Goal: Information Seeking & Learning: Learn about a topic

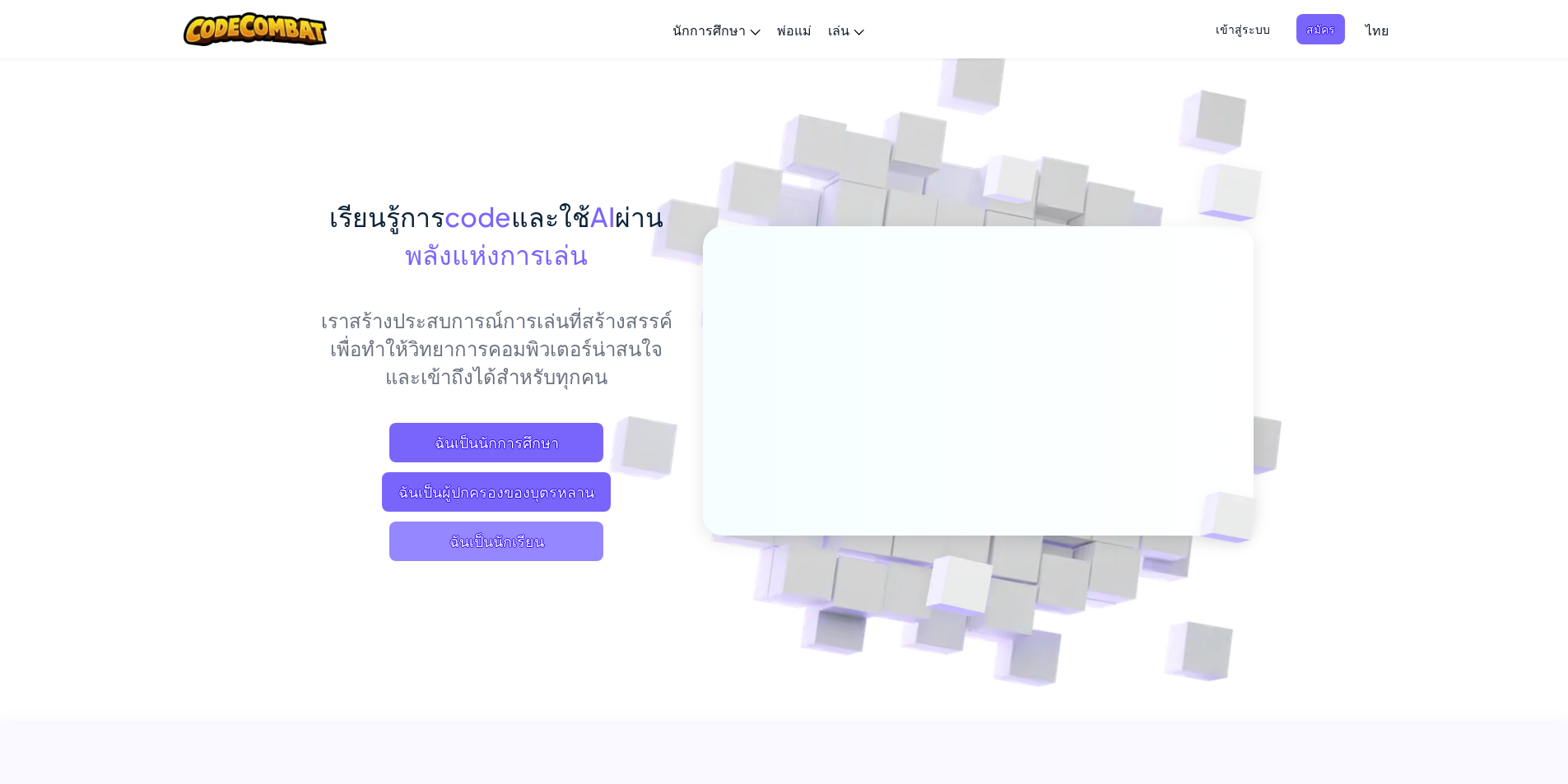
click at [563, 532] on span "ฉันเป็นนักเรียน" at bounding box center [496, 542] width 214 height 40
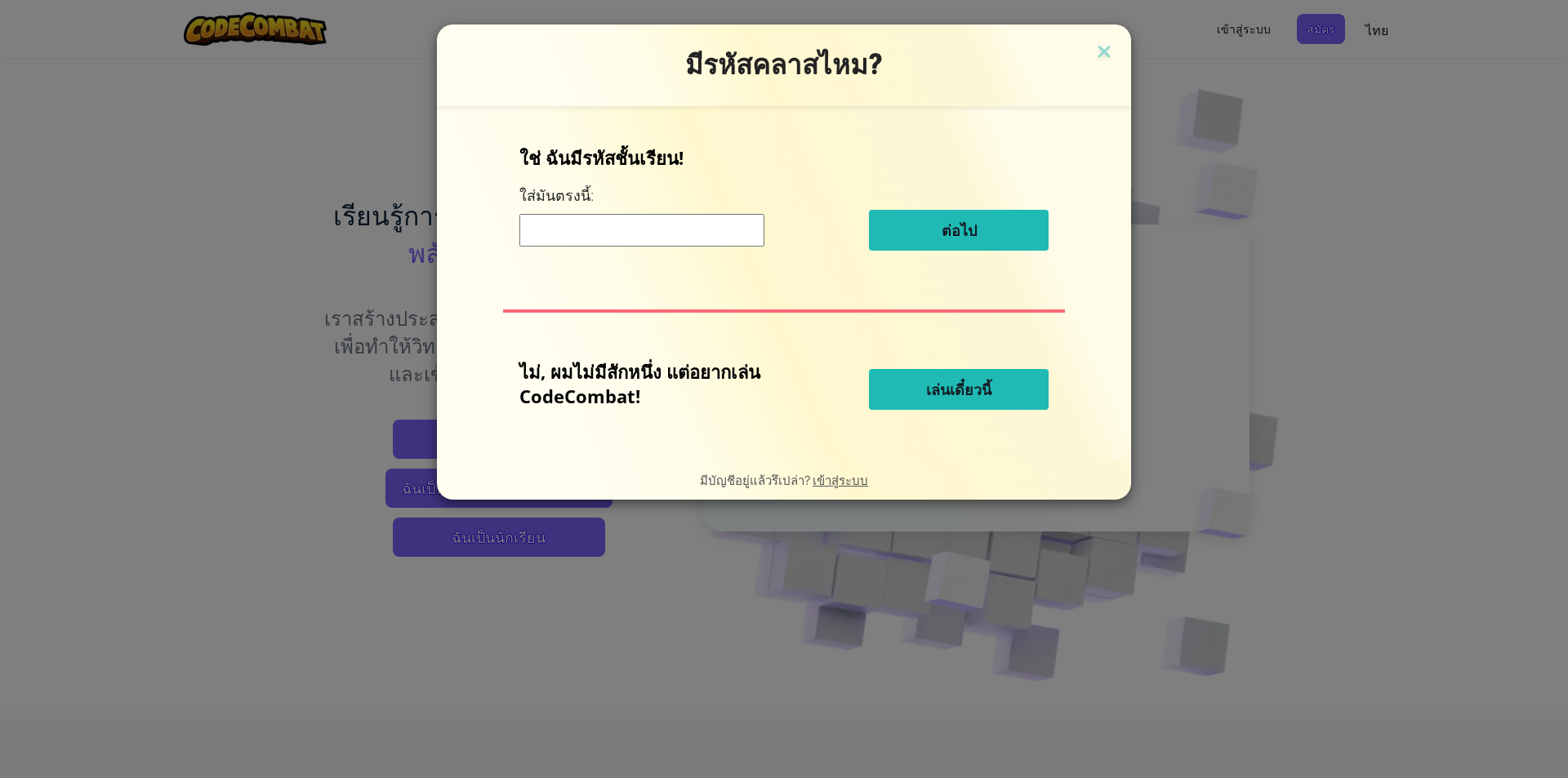
click at [948, 389] on span "เล่นเดี๋ยวนี้" at bounding box center [959, 389] width 66 height 20
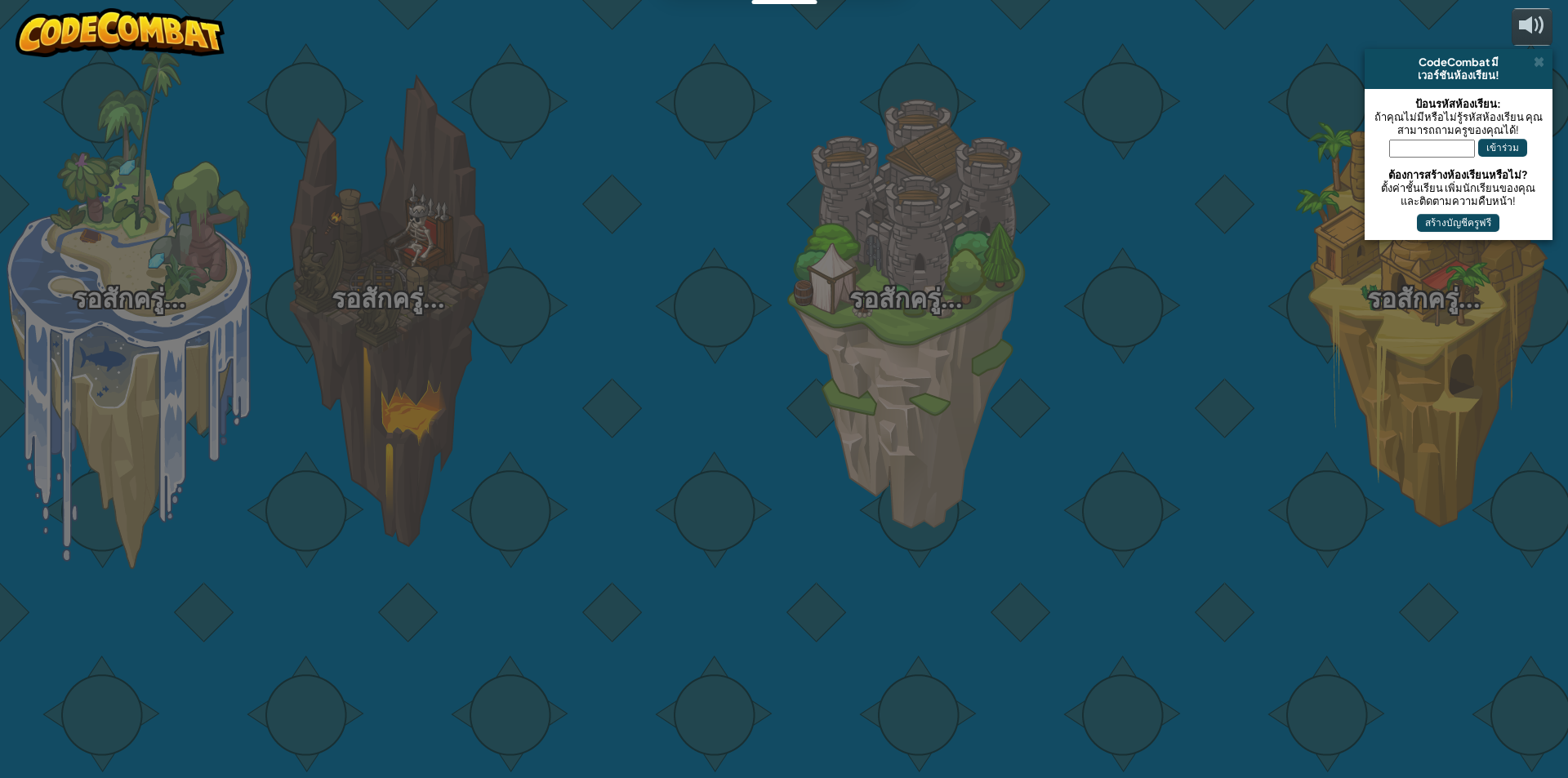
select select "th"
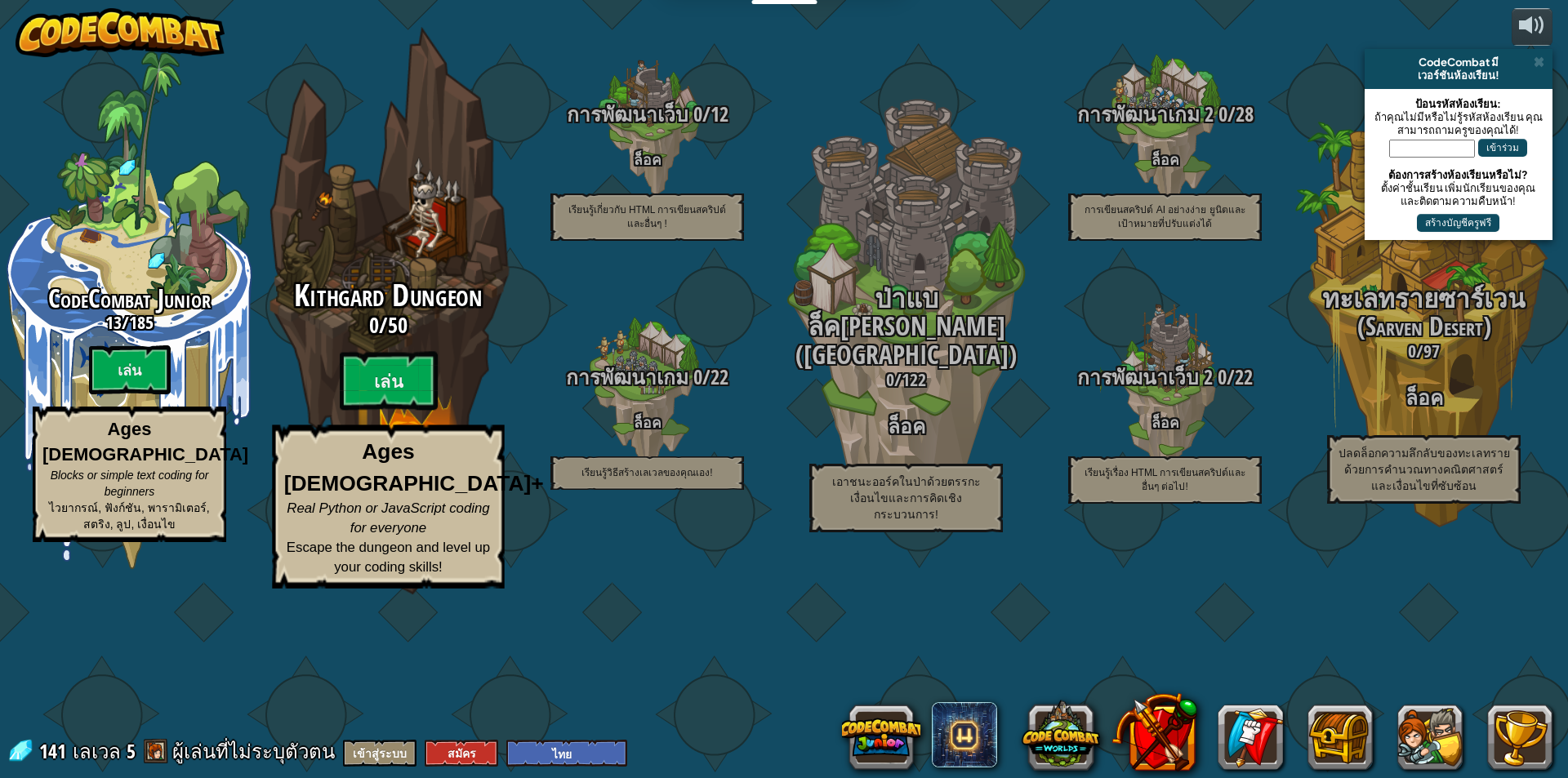
click at [449, 349] on div "Kithgard Dungeon 0 / 50 [PERSON_NAME] Ages [DEMOGRAPHIC_DATA]+ Real Python or J…" at bounding box center [388, 310] width 311 height 621
select select "th"
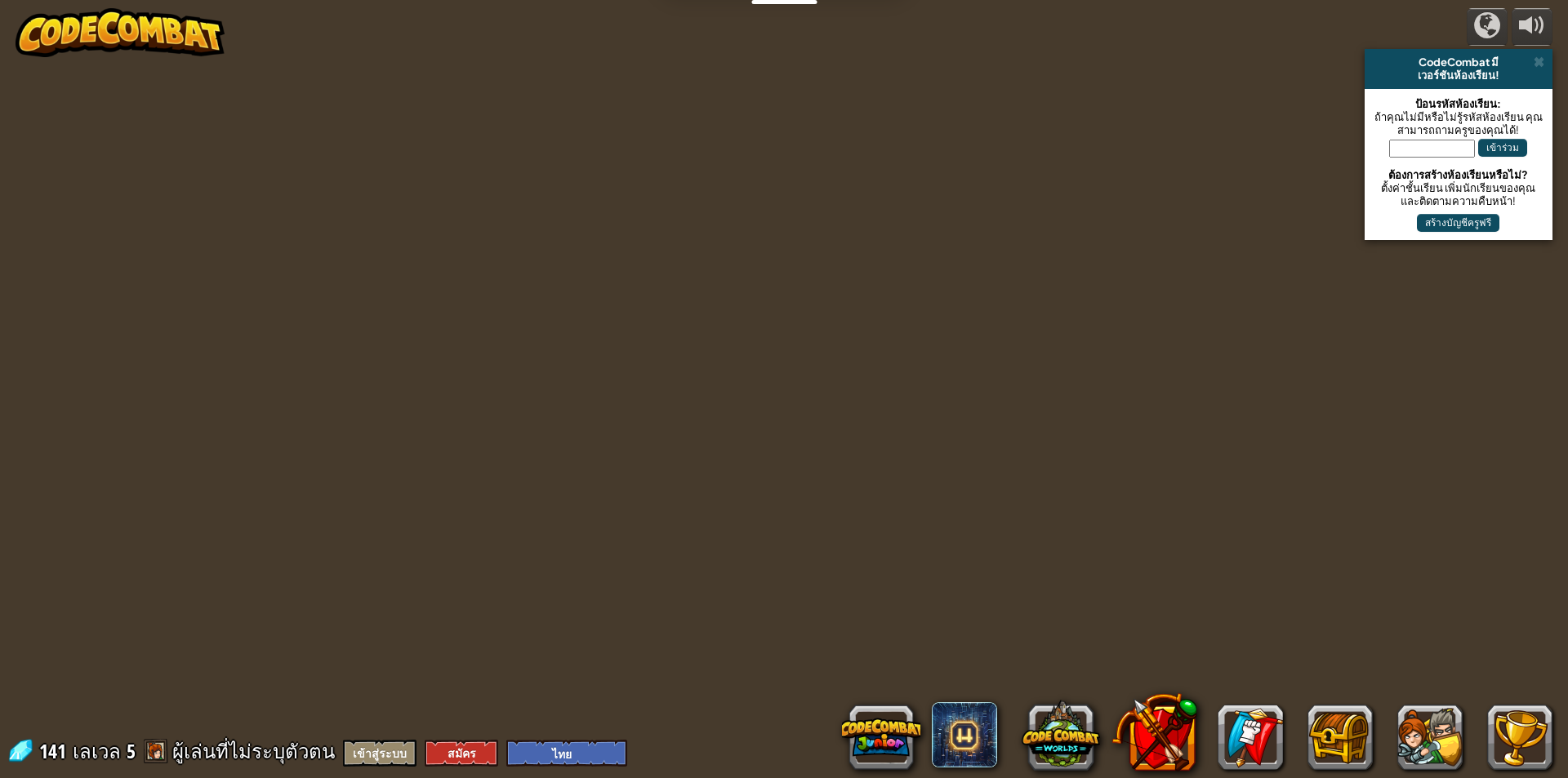
select select "th"
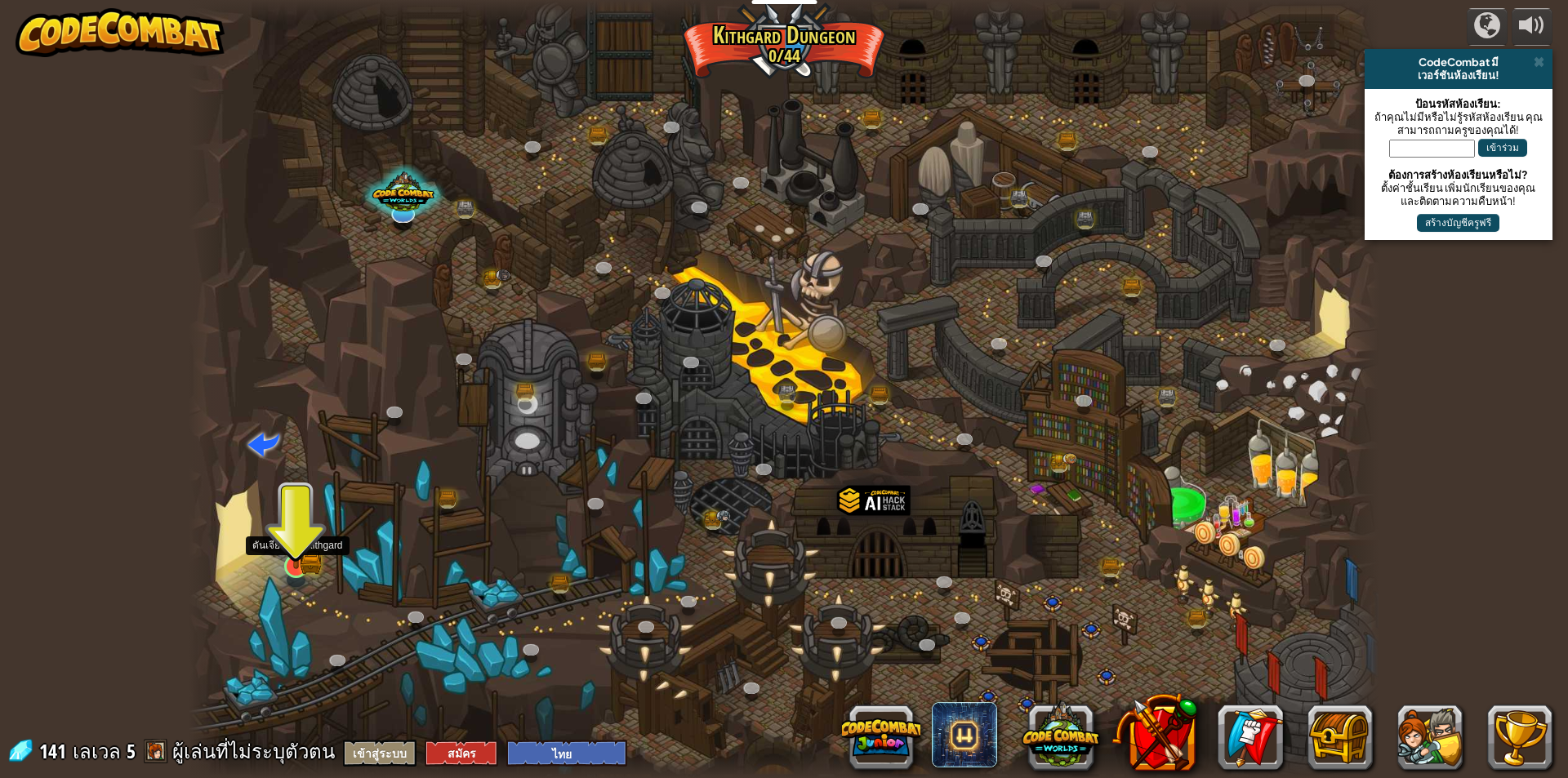
drag, startPoint x: 285, startPoint y: 566, endPoint x: 296, endPoint y: 565, distance: 11.0
click at [296, 565] on img at bounding box center [295, 533] width 31 height 70
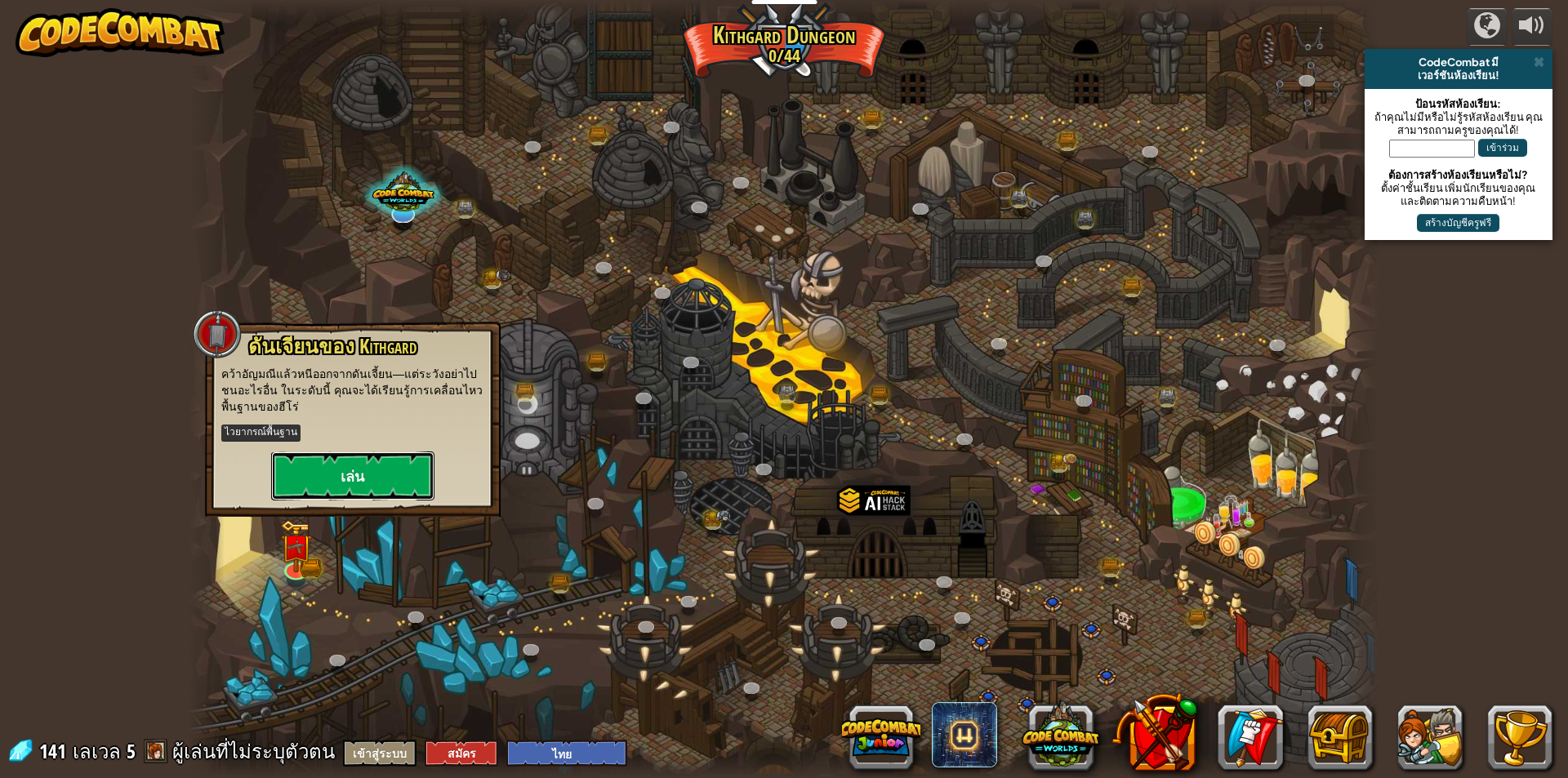
click at [322, 476] on button "เล่น" at bounding box center [353, 476] width 163 height 49
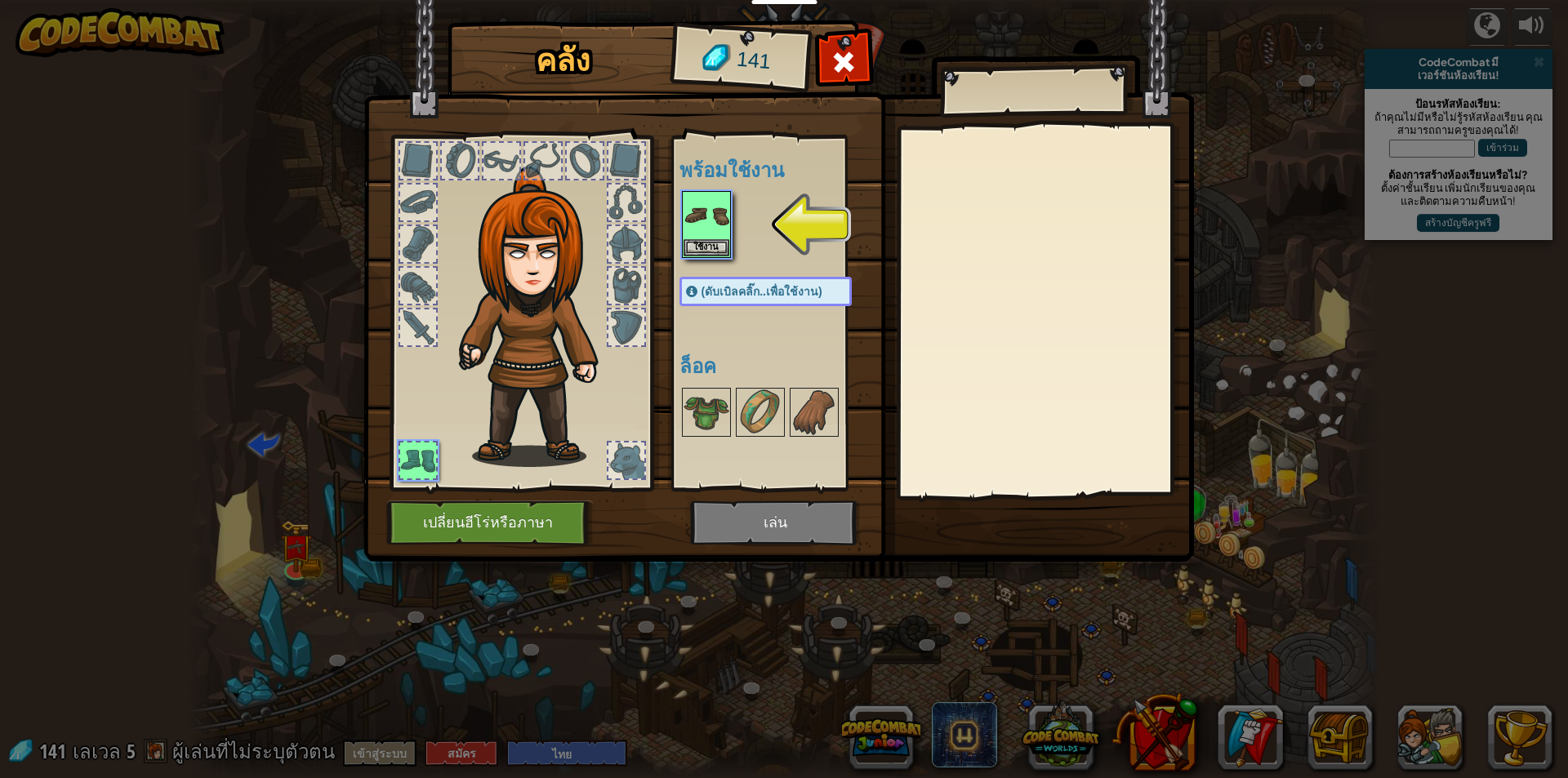
click at [731, 216] on div at bounding box center [782, 224] width 205 height 72
click at [709, 217] on img at bounding box center [706, 215] width 46 height 46
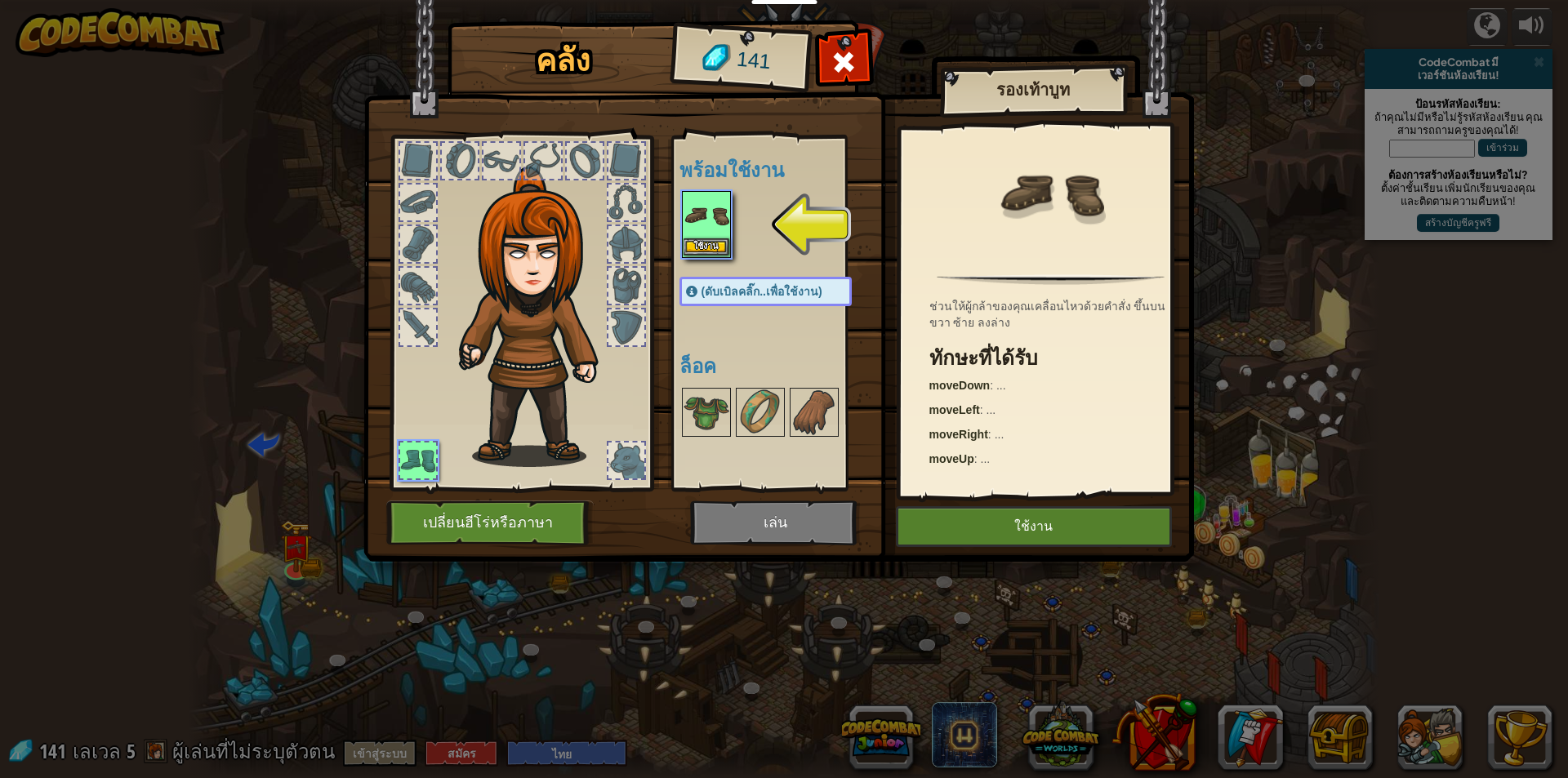
click at [708, 209] on img at bounding box center [706, 215] width 46 height 46
click at [1029, 484] on div "ช่วนให้ผู้กล้าของคุณเคลื่อนไหวด้วยคำสั่ง ขึ้นบน ขวา ซ้าย ลงล่าง ทักษะ[PERSON_NA…" at bounding box center [1051, 311] width 301 height 367
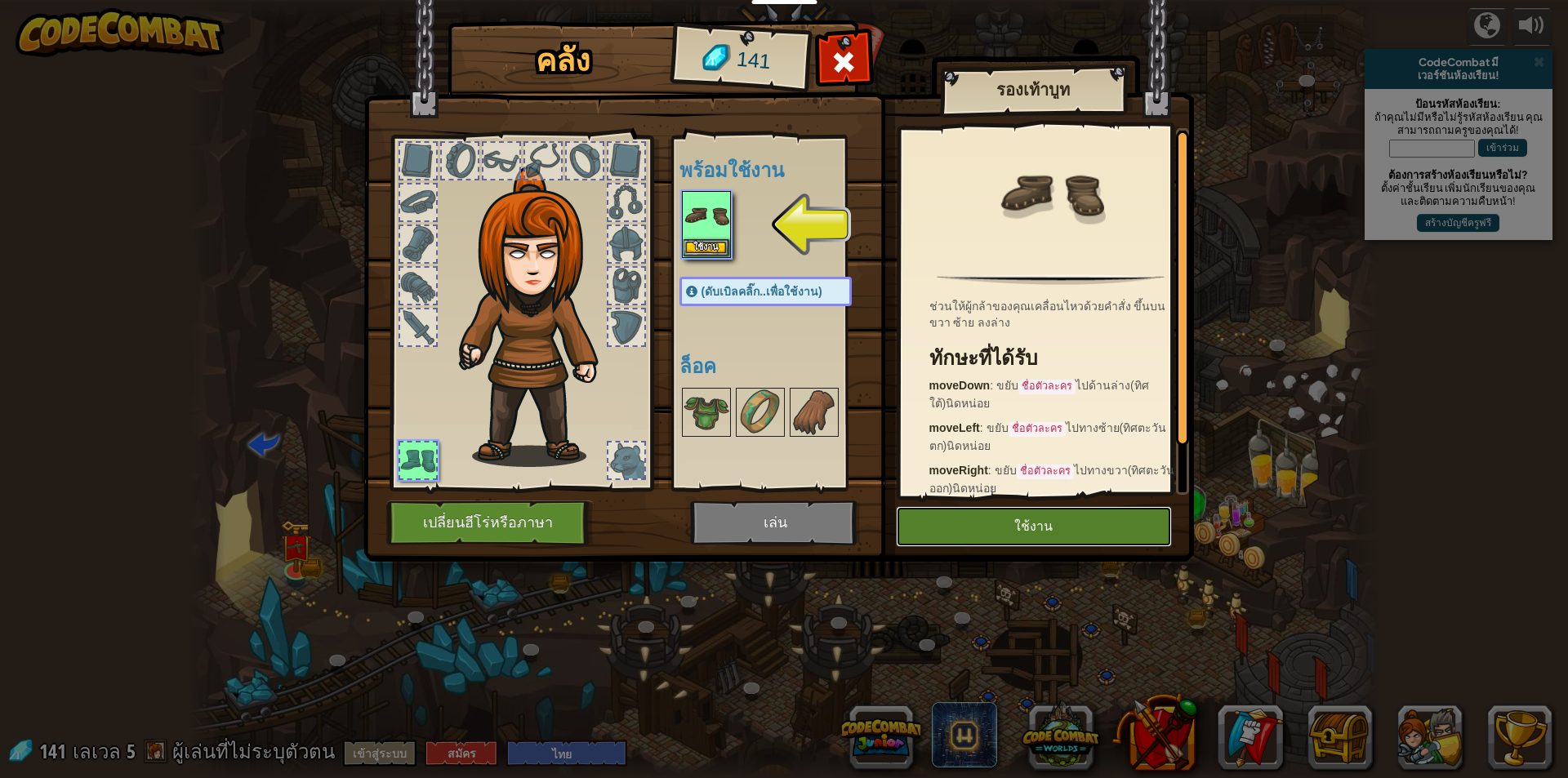
click at [1073, 526] on button "ใช้งาน" at bounding box center [1034, 526] width 276 height 40
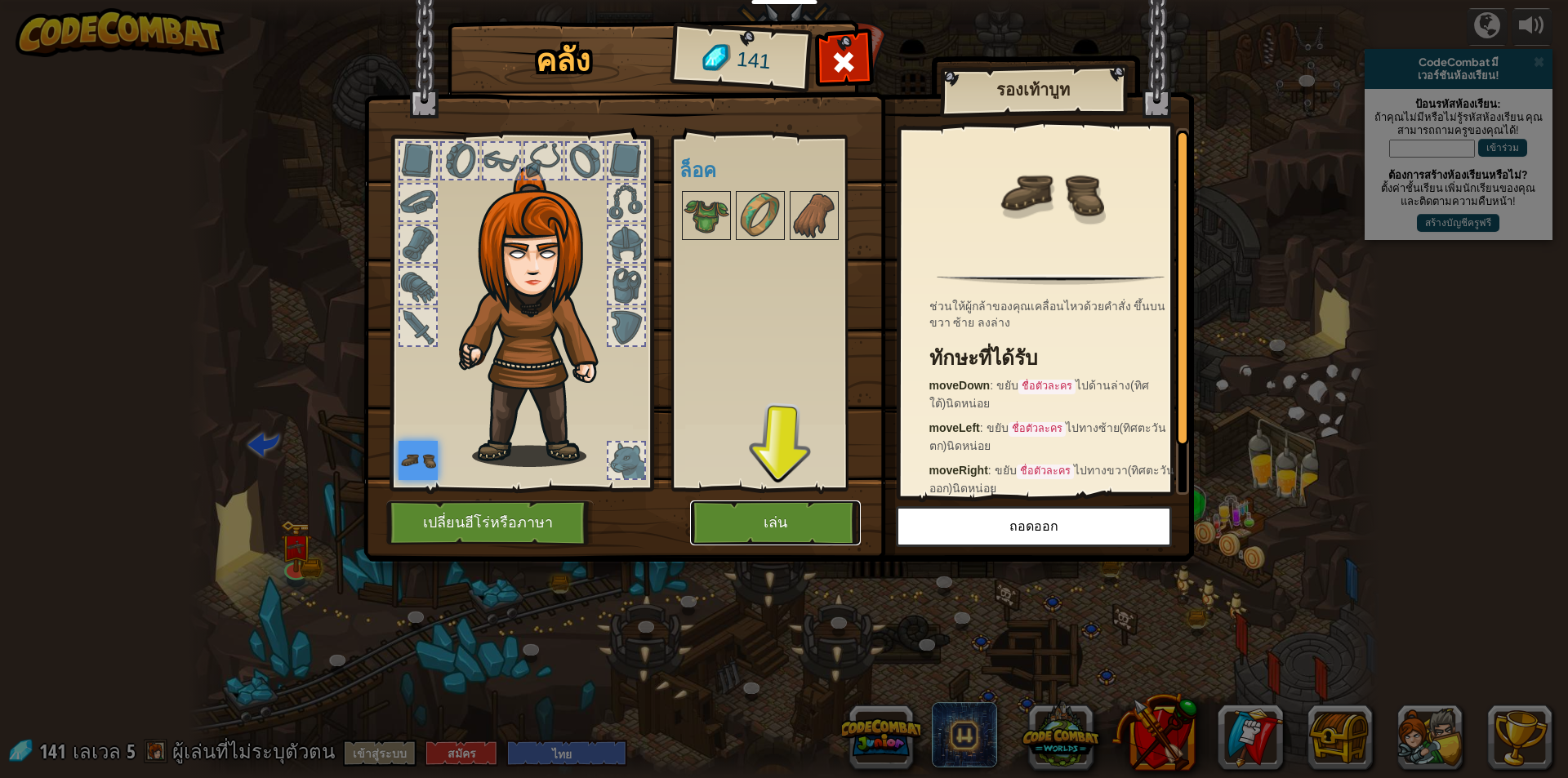
click at [829, 509] on button "เล่น" at bounding box center [775, 523] width 171 height 45
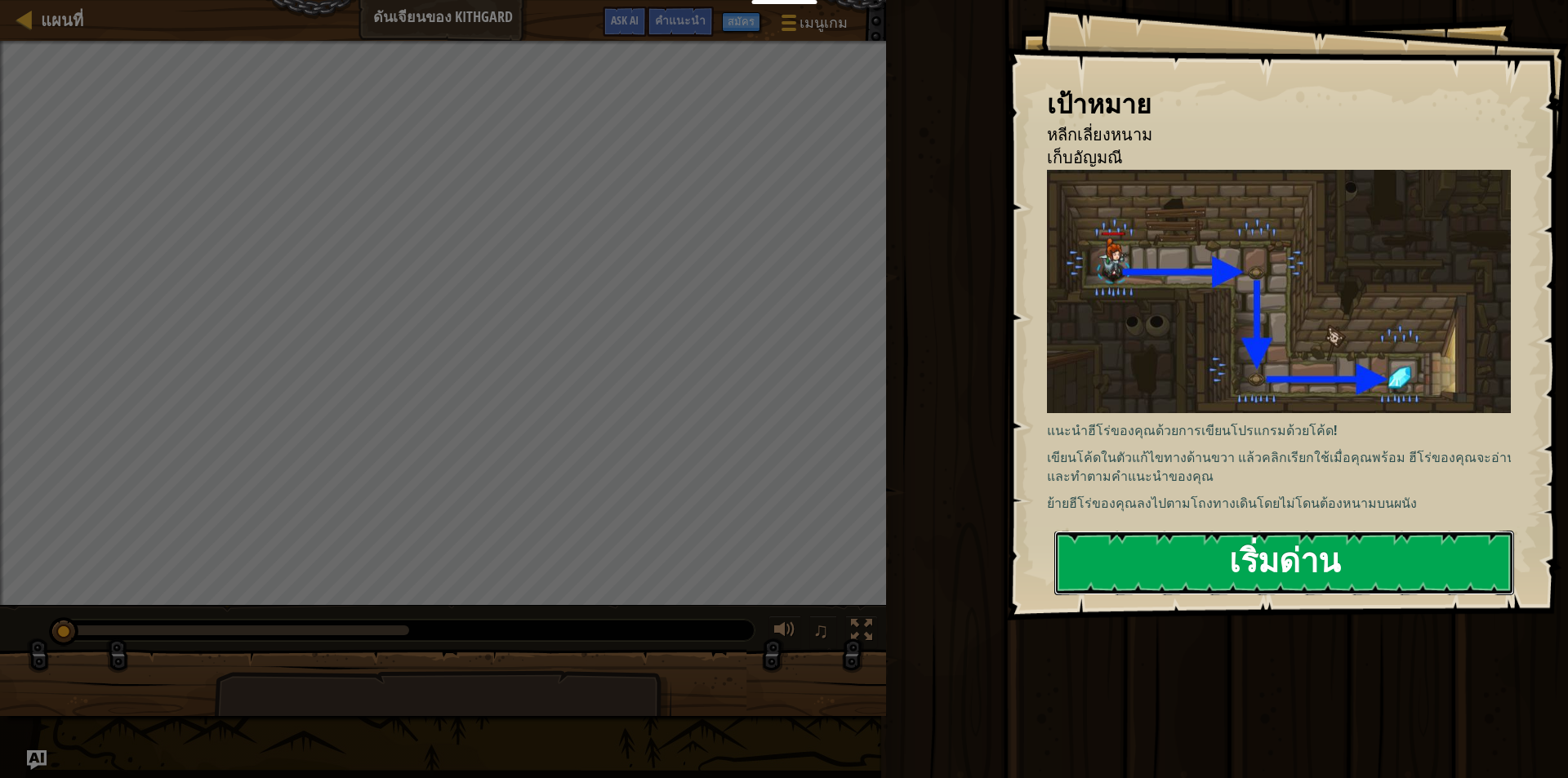
click at [1264, 571] on button "เริ่มด่าน" at bounding box center [1284, 563] width 460 height 65
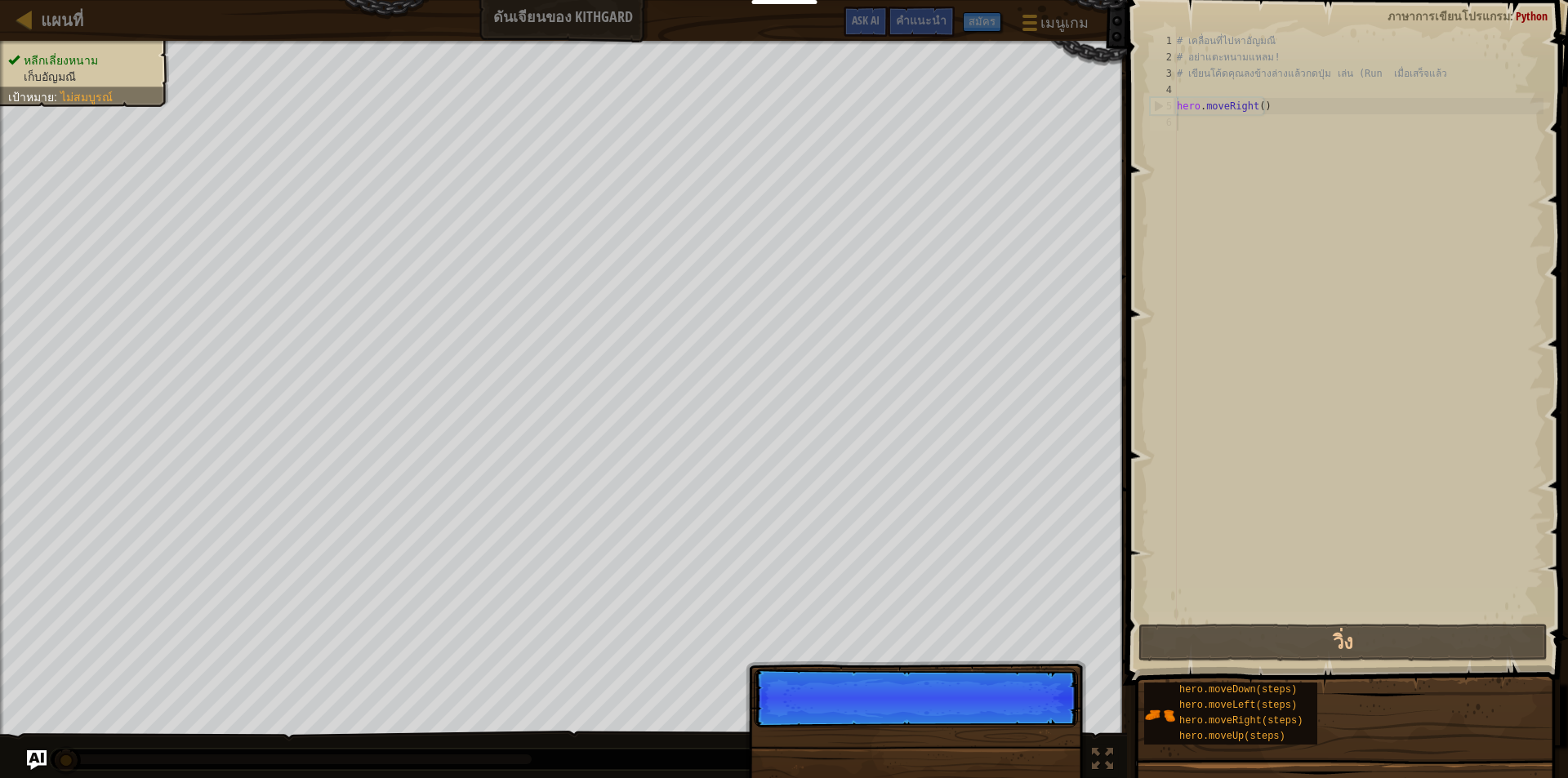
scroll to position [7, 0]
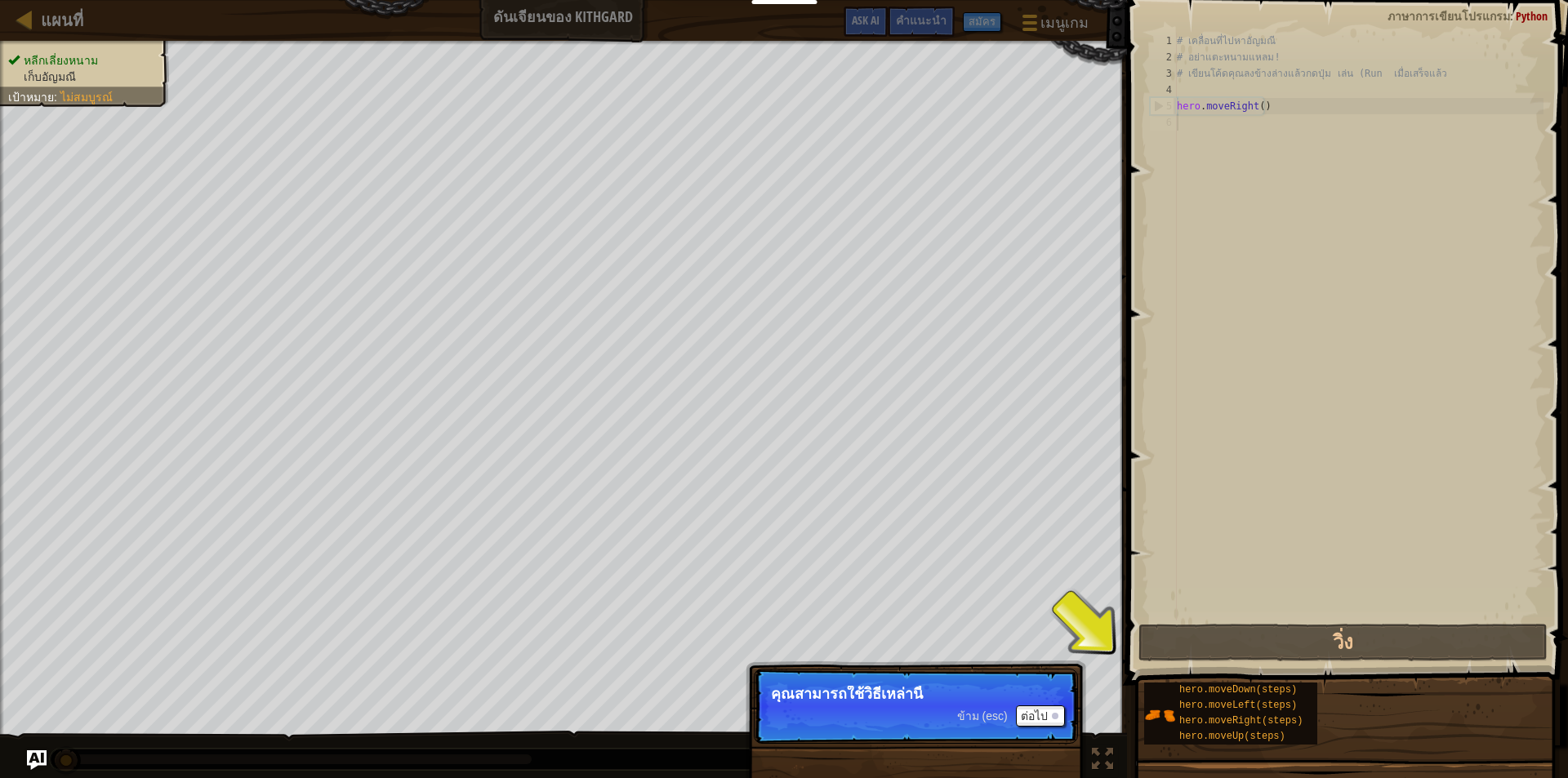
click at [961, 707] on div "ข้าม (esc) ต่อไป" at bounding box center [1011, 716] width 108 height 22
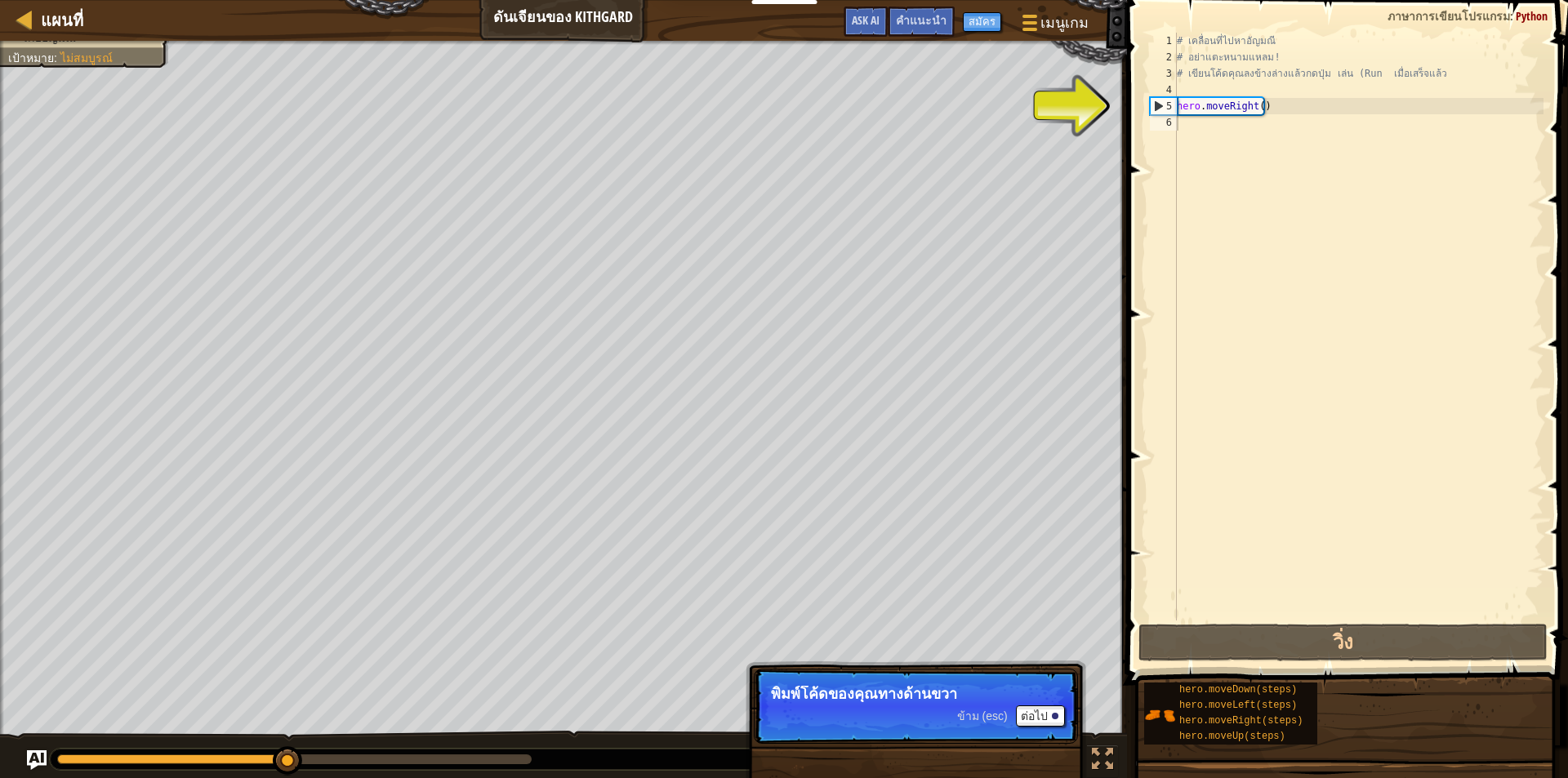
click at [992, 712] on span "ข้าม (esc)" at bounding box center [982, 716] width 50 height 13
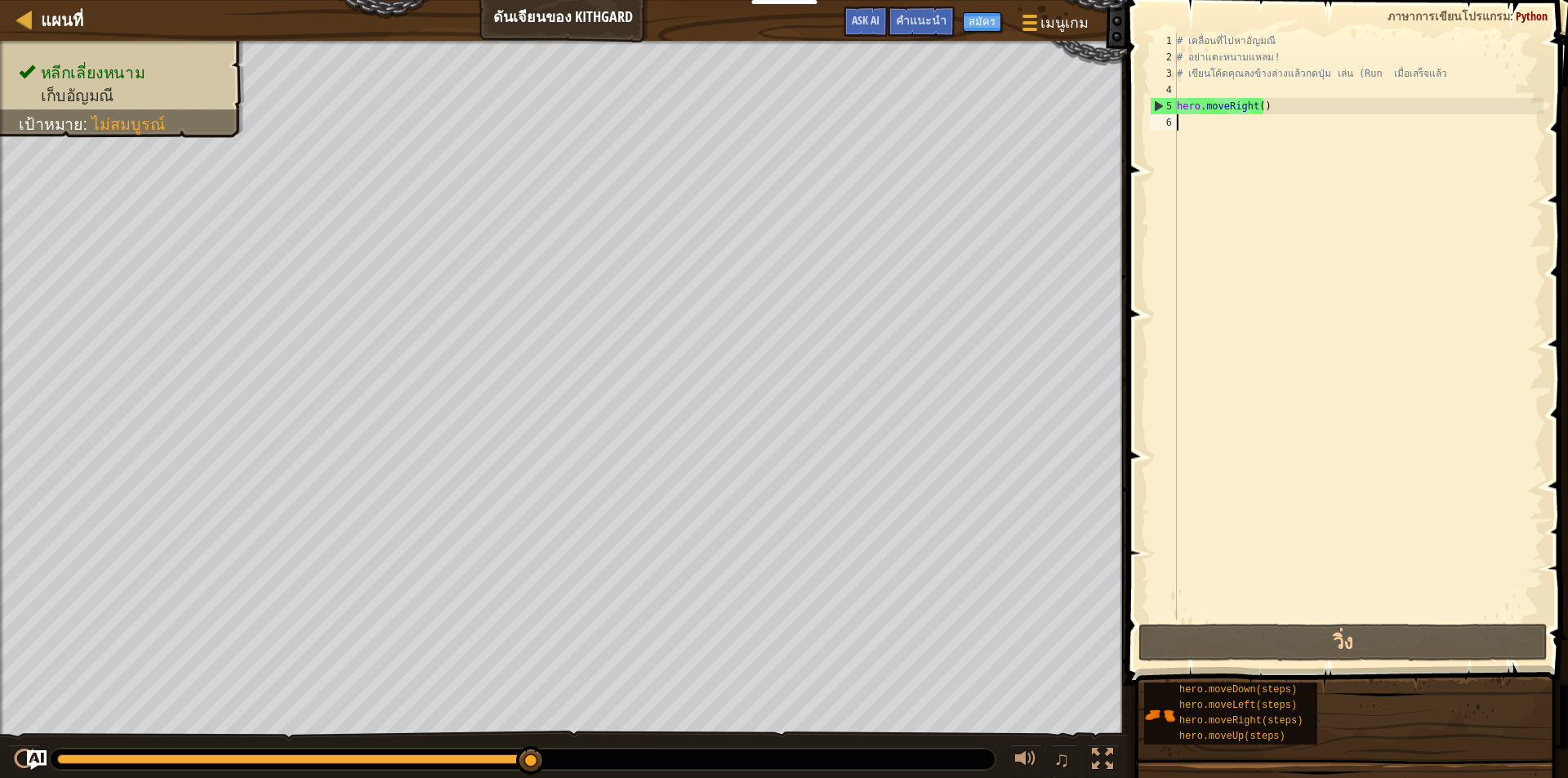
type textarea "h"
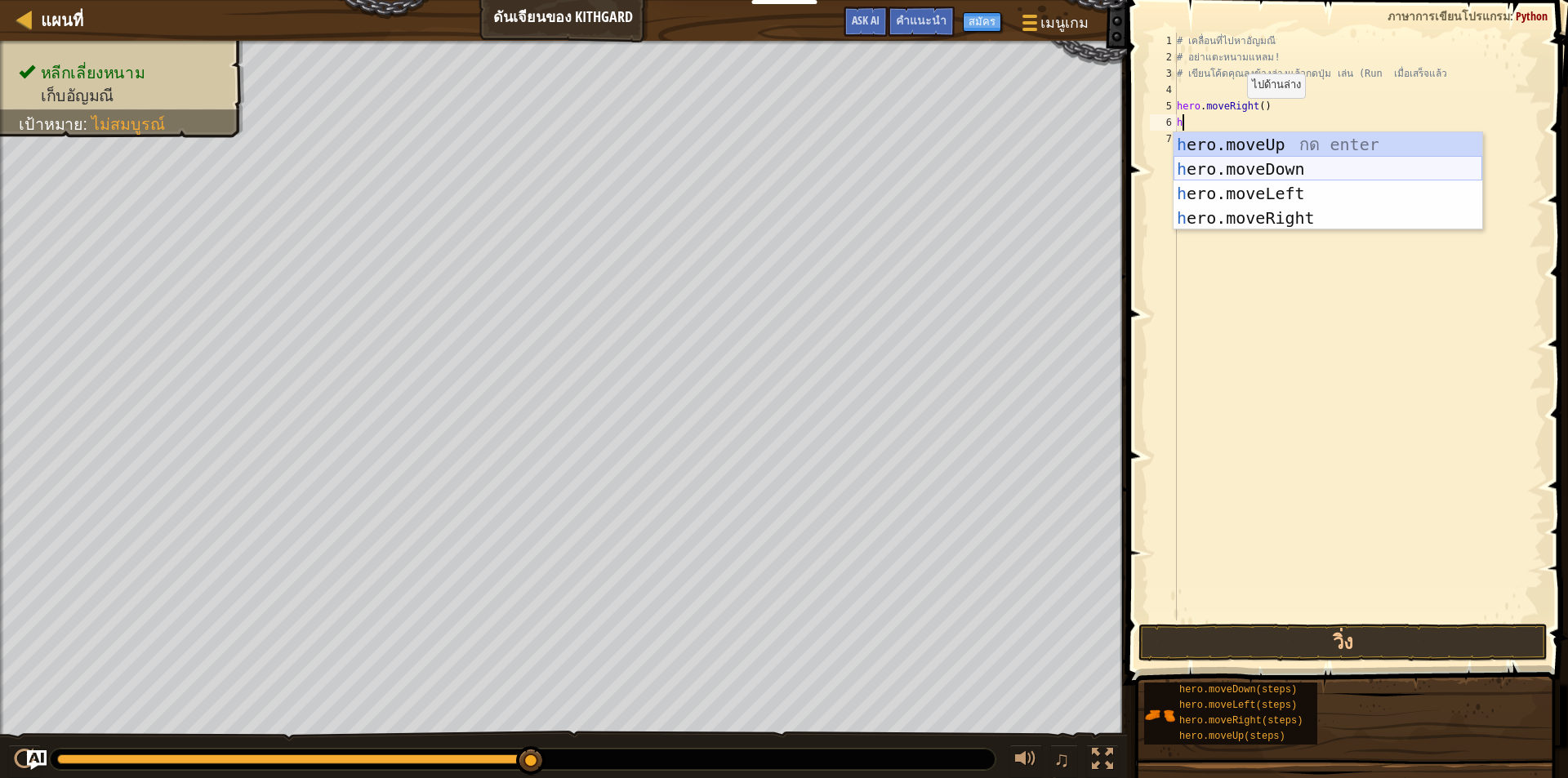
click at [1254, 167] on div "h ero.moveUp กด enter h ero.moveDown กด enter h ero.moveLeft กด enter h ero.mov…" at bounding box center [1328, 205] width 309 height 147
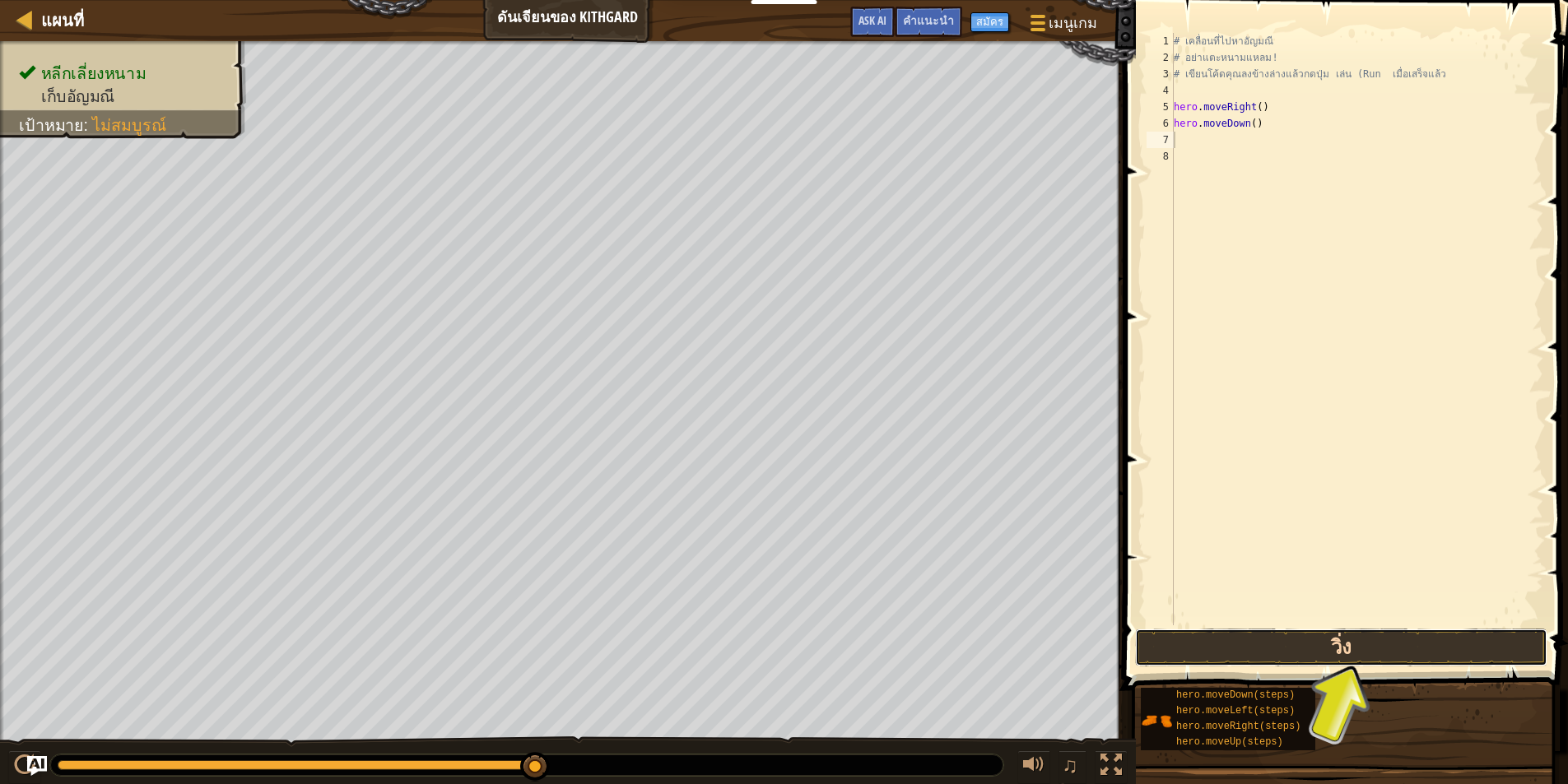
click at [1294, 629] on button "วิ่ง" at bounding box center [1342, 647] width 413 height 38
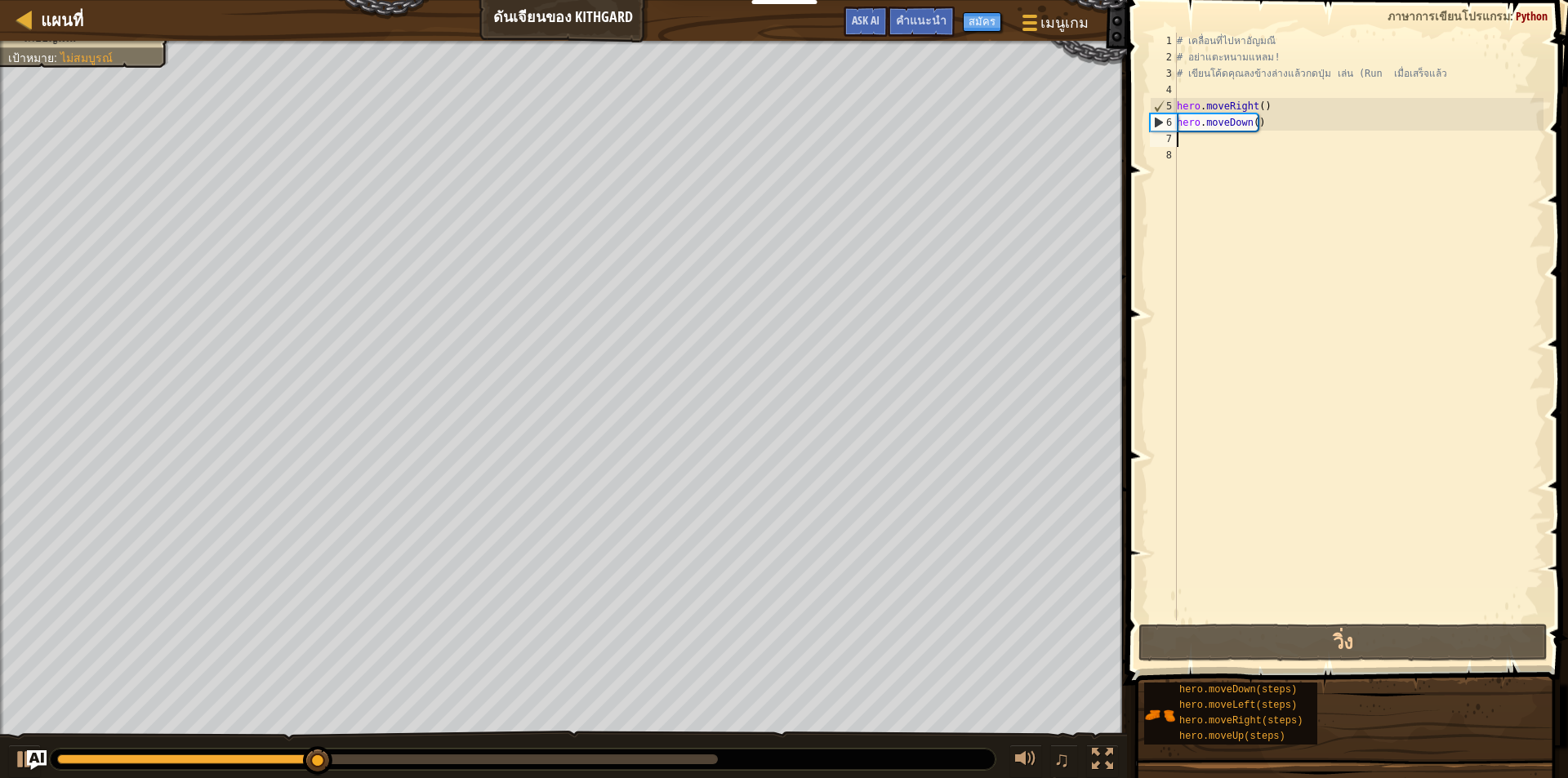
type textarea "h"
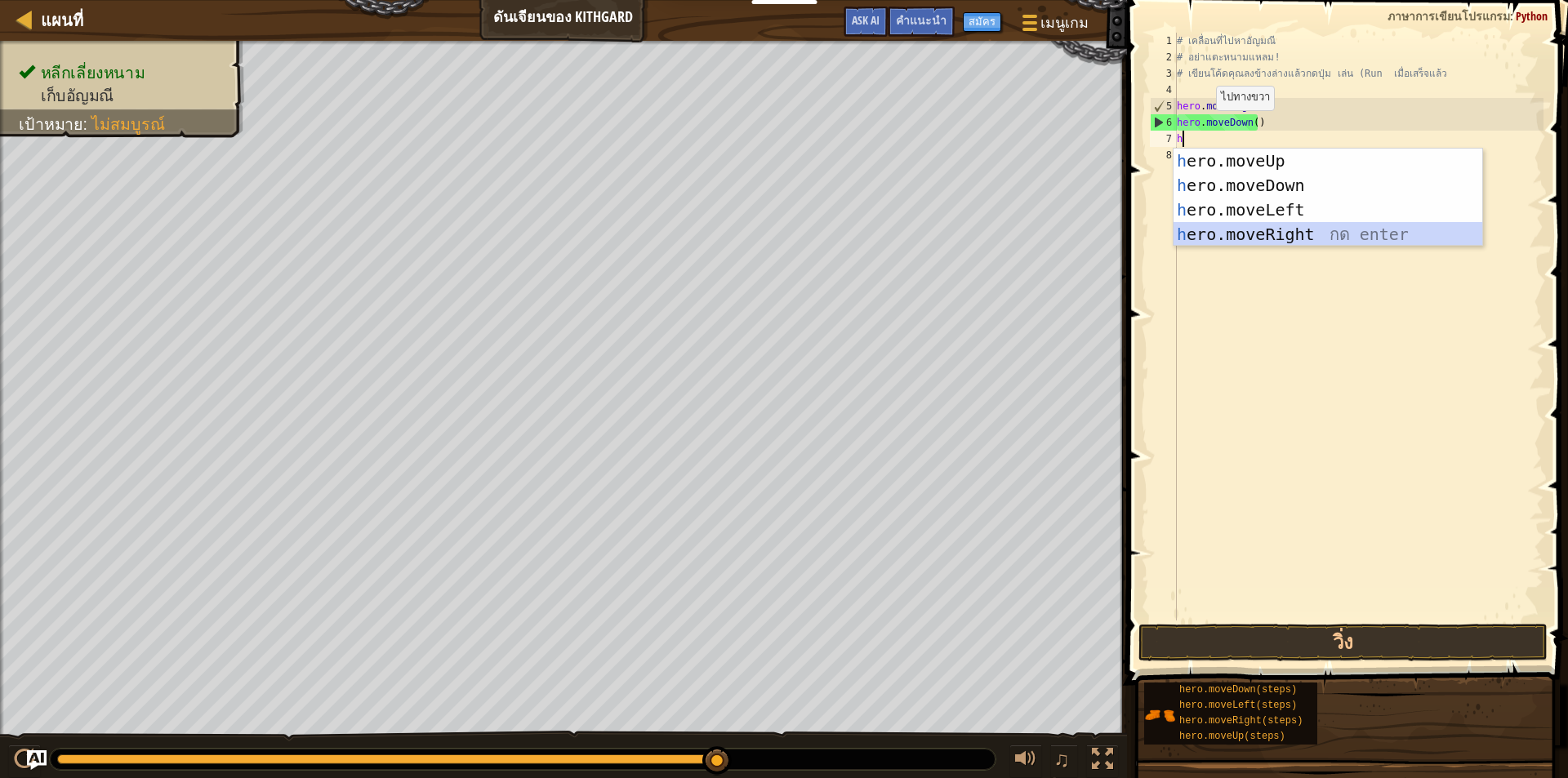
click at [1256, 232] on div "h ero.moveUp กด enter h ero.moveDown กด enter h ero.moveLeft กด enter h ero.mov…" at bounding box center [1328, 223] width 309 height 147
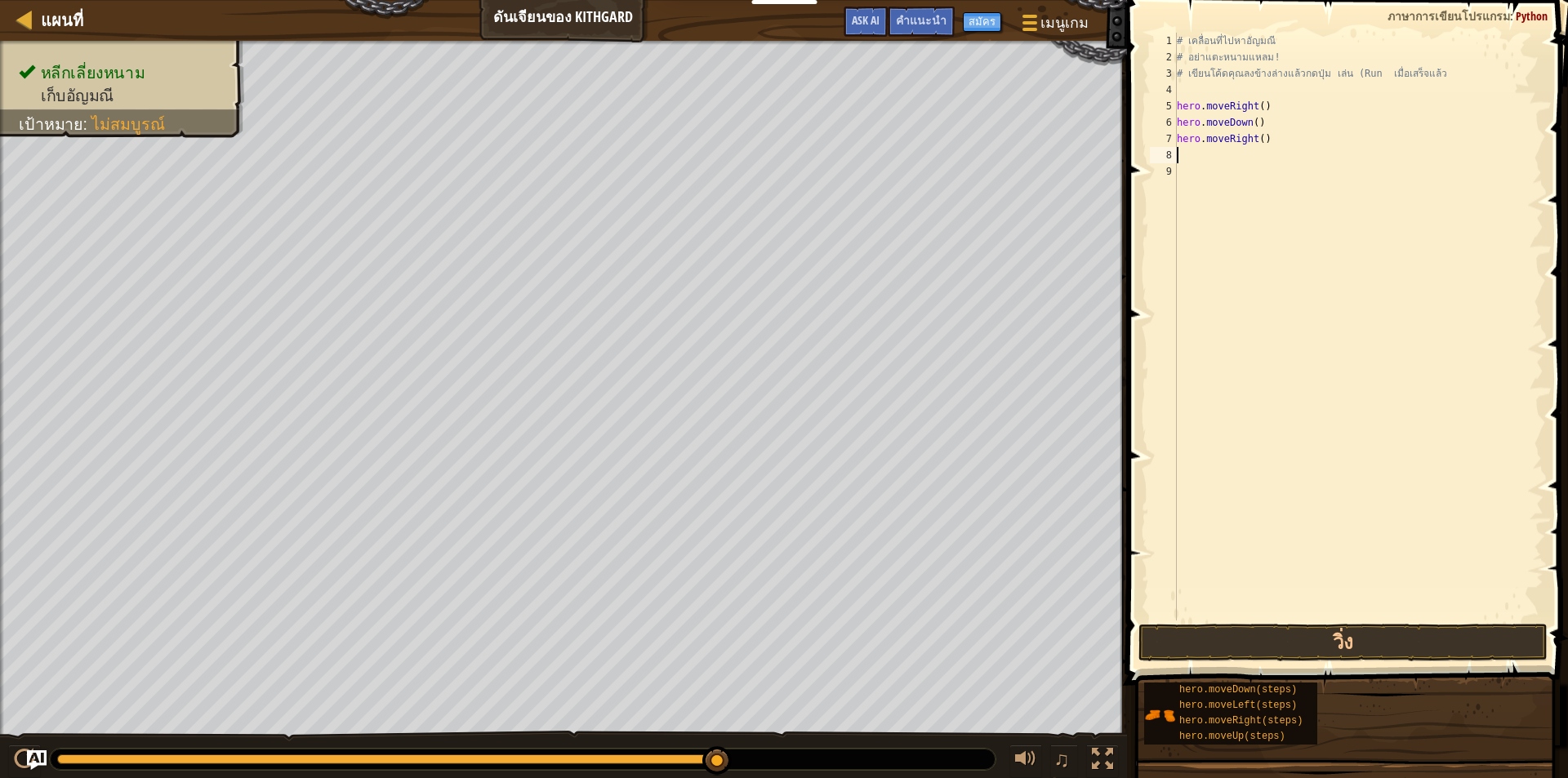
click at [1257, 229] on div "# เคลื่อนที่ไปหา[PERSON_NAME] # อย่าแตะหนามแหลม! # เขียนโค้ดคุณลงข้างล่างแล้วกด…" at bounding box center [1359, 343] width 370 height 621
click at [1304, 643] on button "วิ่ง" at bounding box center [1343, 643] width 409 height 38
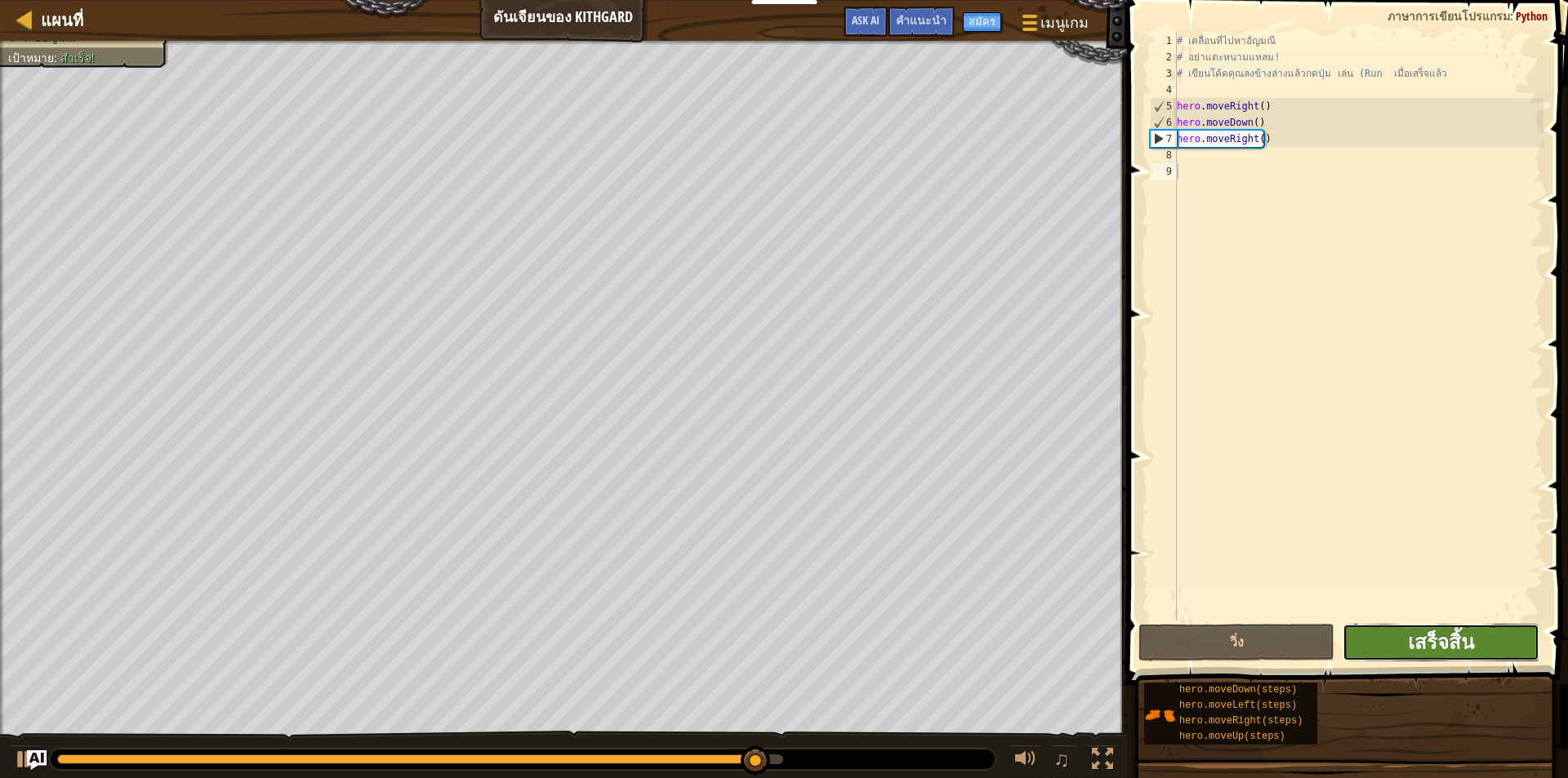
click at [1424, 643] on span "เสร็จสิ้น" at bounding box center [1441, 642] width 66 height 26
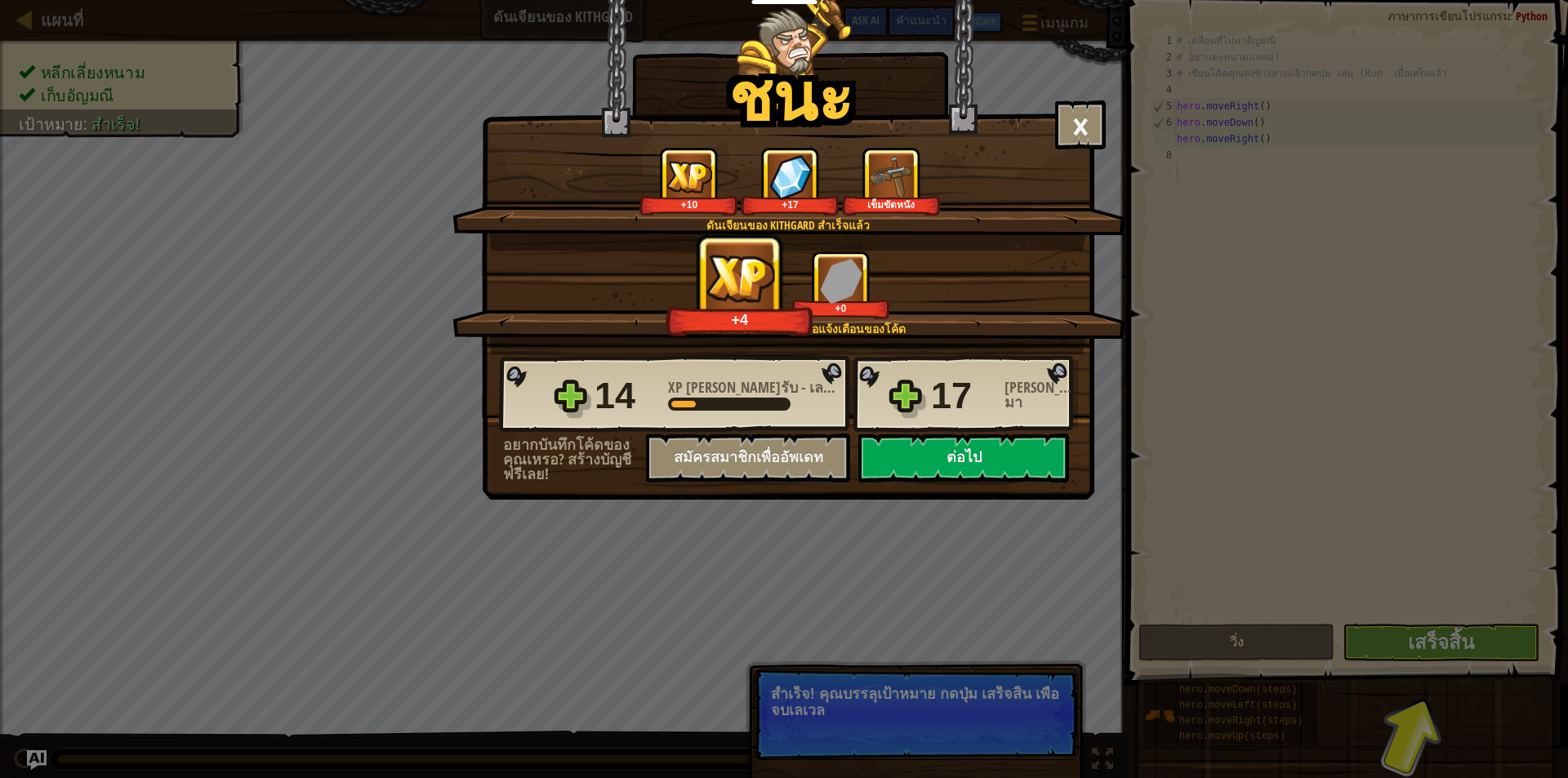
click at [1476, 648] on div "ชนะ × [PERSON_NAME]มากฮีโร คุณกำลังสร้างความ[PERSON_NAME]เพื่อหนีจาก Kithgard ด…" at bounding box center [784, 389] width 1568 height 778
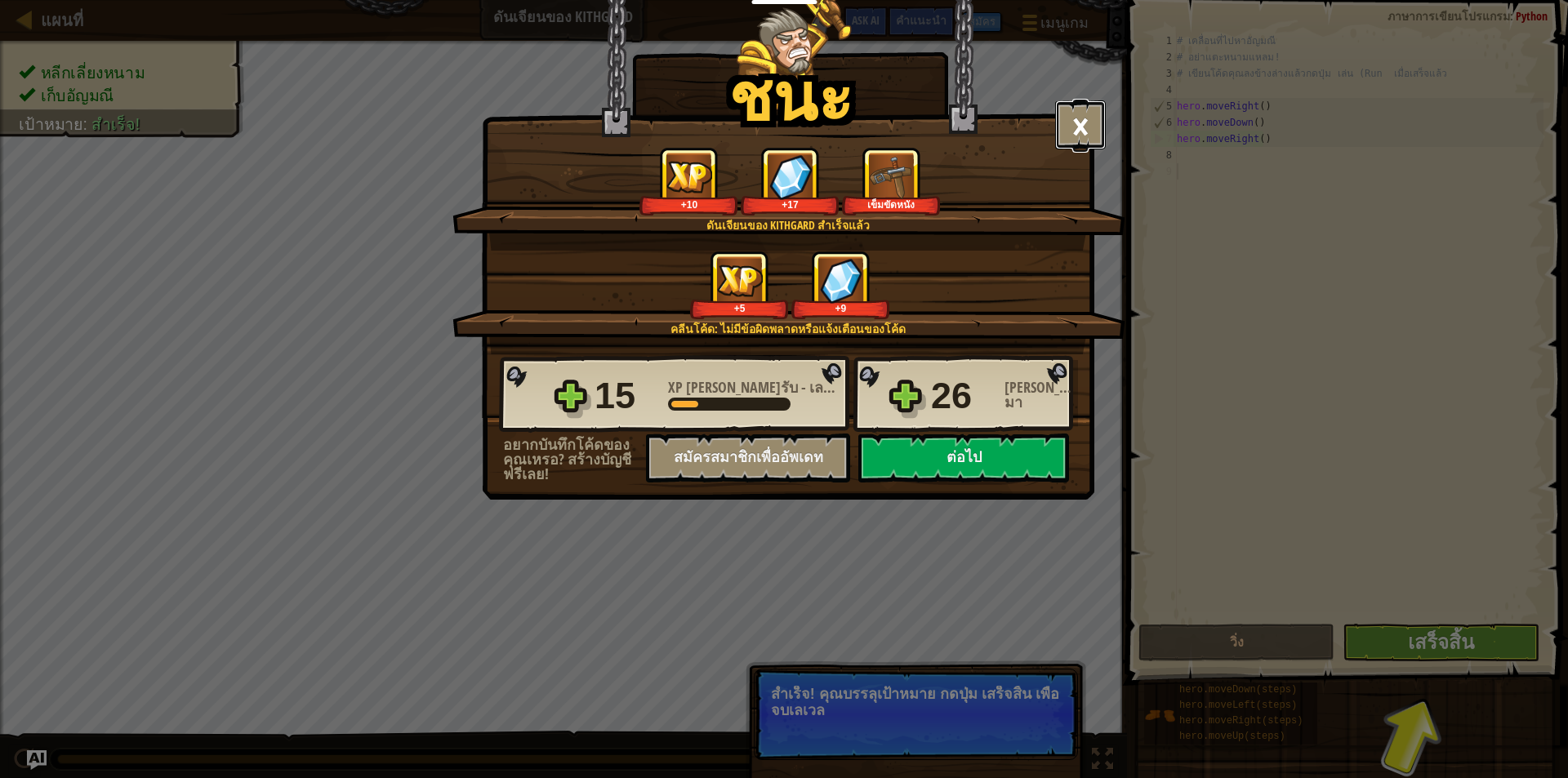
click at [1083, 103] on button "×" at bounding box center [1081, 125] width 50 height 49
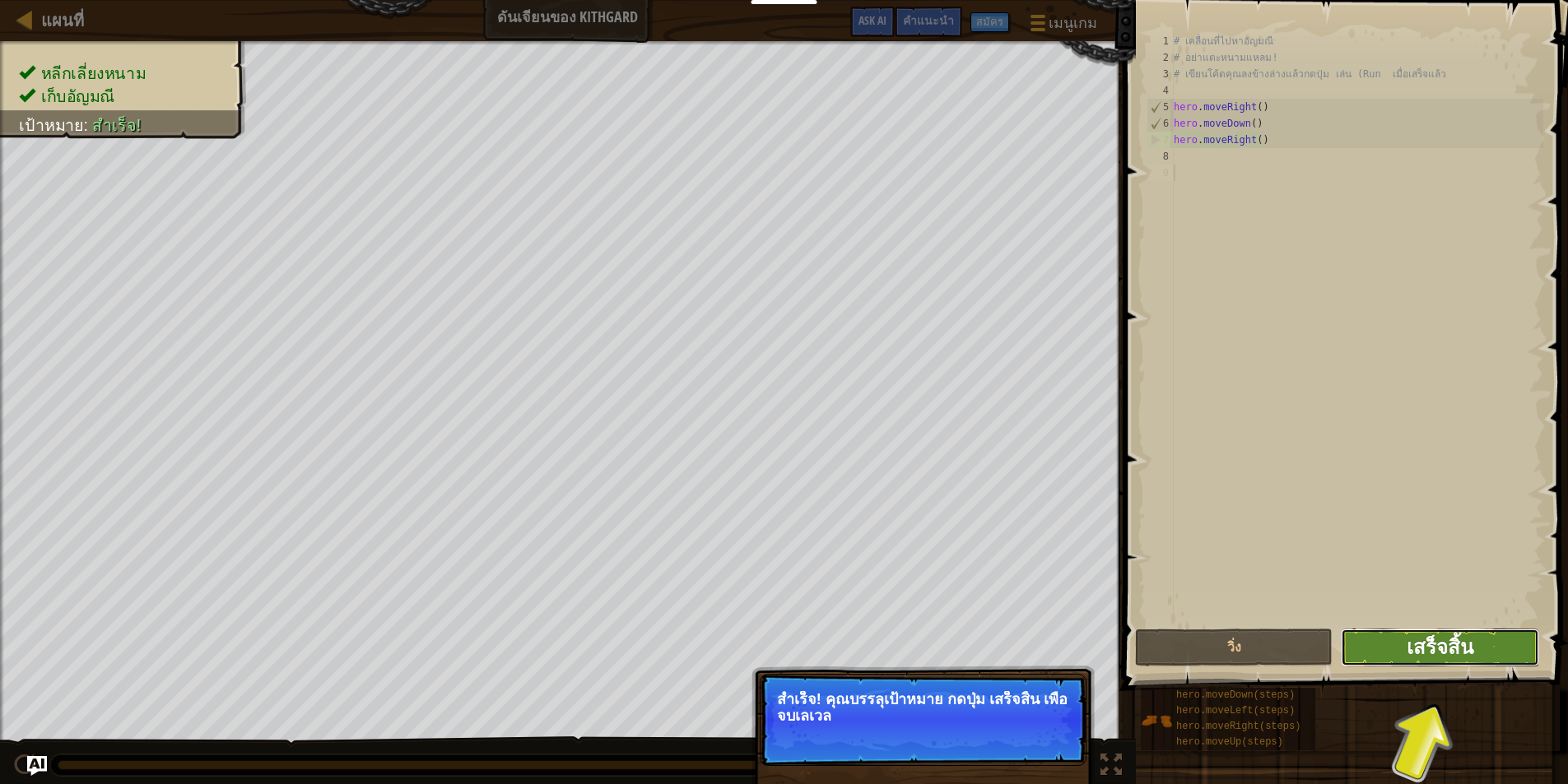
click at [1447, 642] on span "เสร็จสิ้น" at bounding box center [1440, 647] width 67 height 26
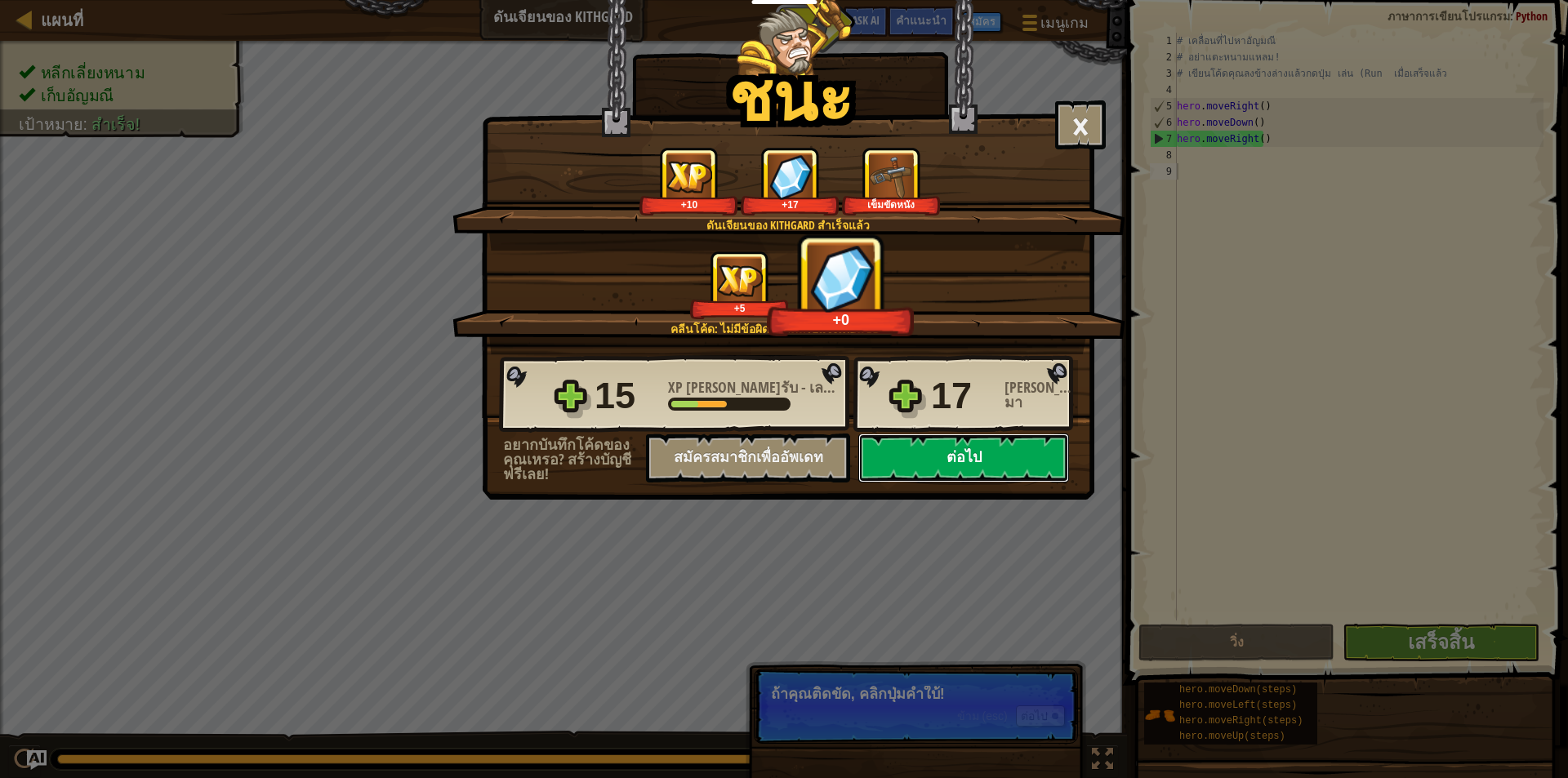
click at [952, 459] on button "ต่อไป" at bounding box center [963, 458] width 211 height 49
select select "th"
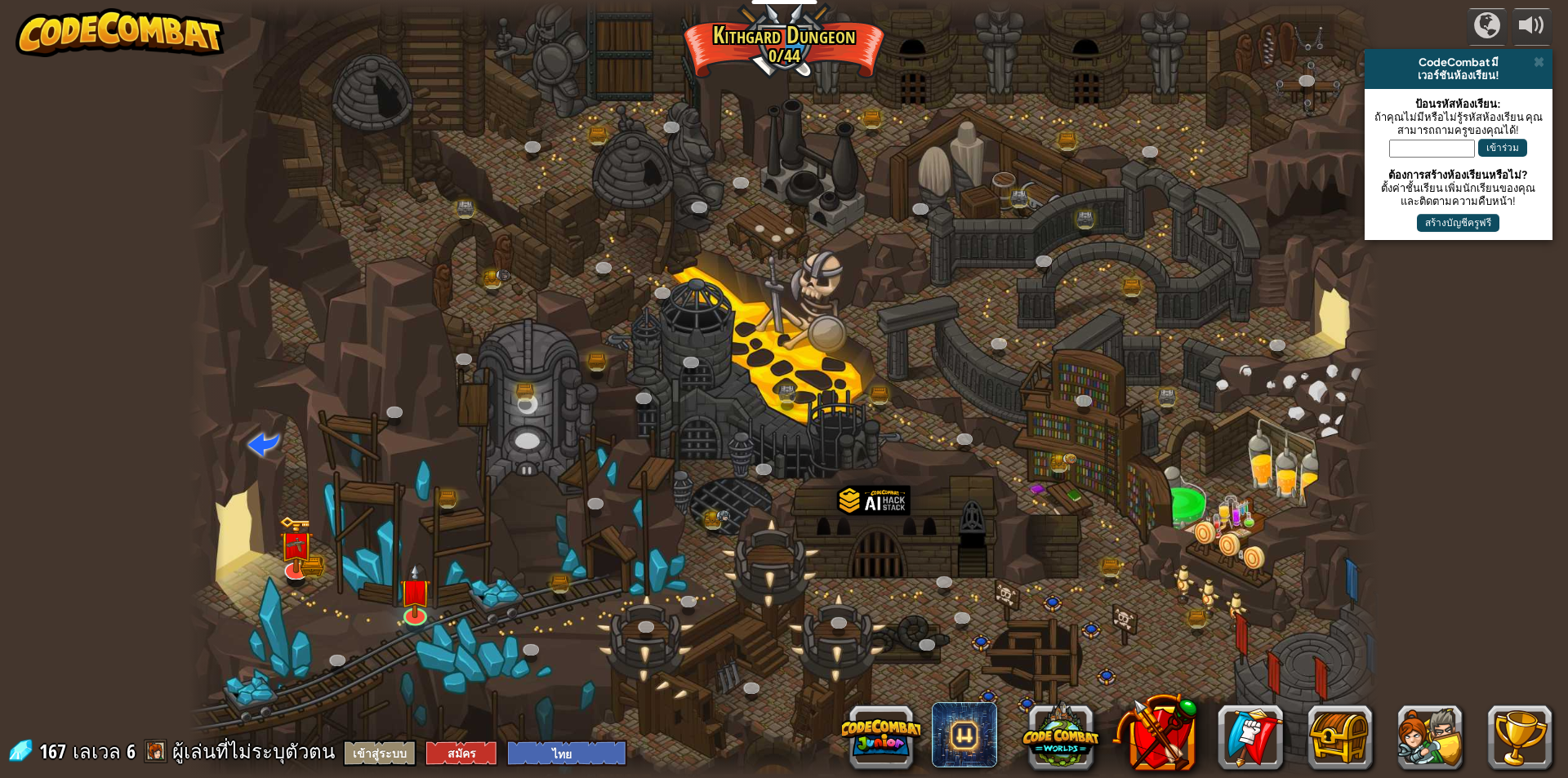
select select "th"
click at [416, 584] on img at bounding box center [415, 577] width 31 height 74
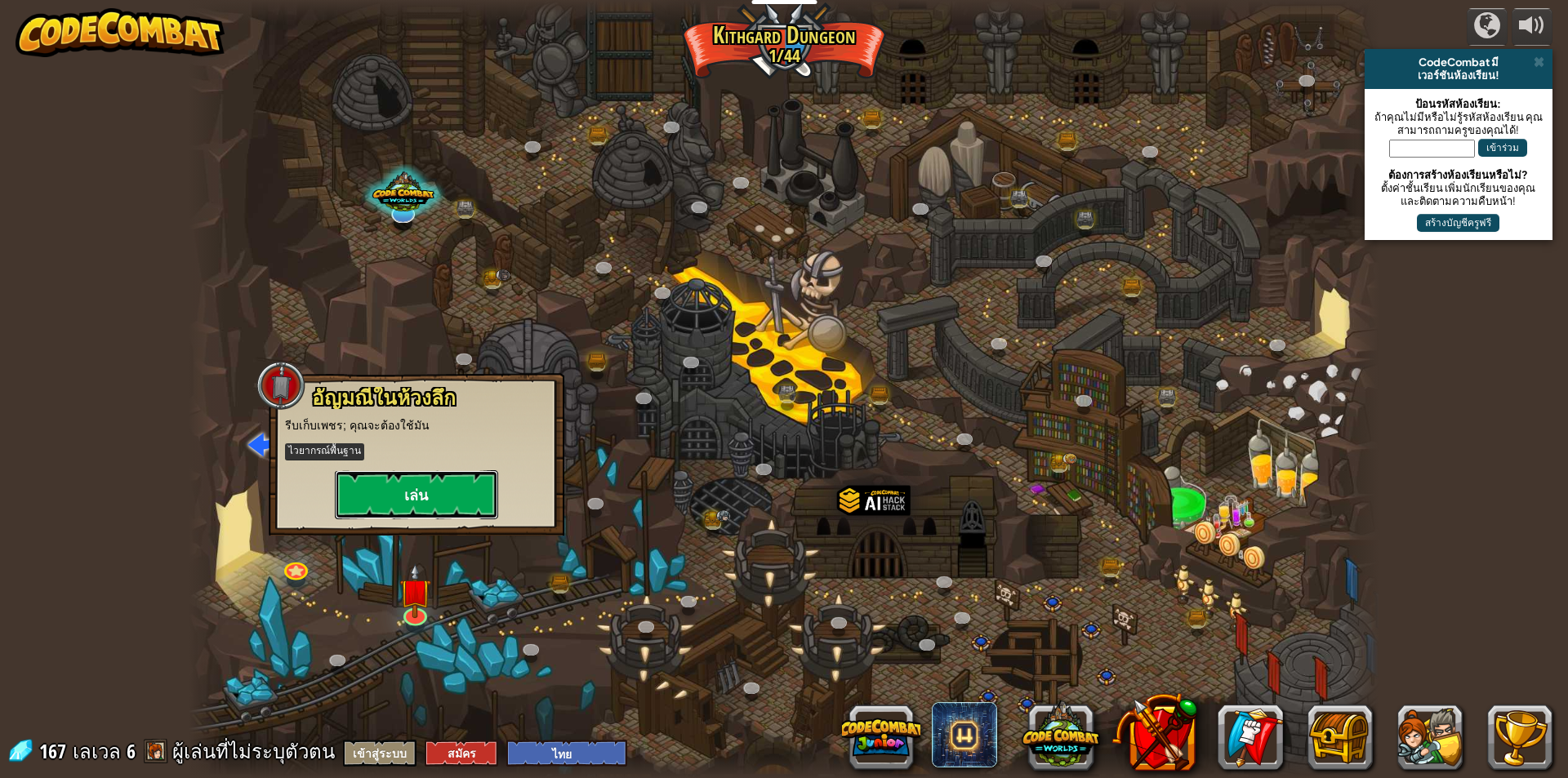
click at [443, 488] on button "เล่น" at bounding box center [416, 494] width 163 height 49
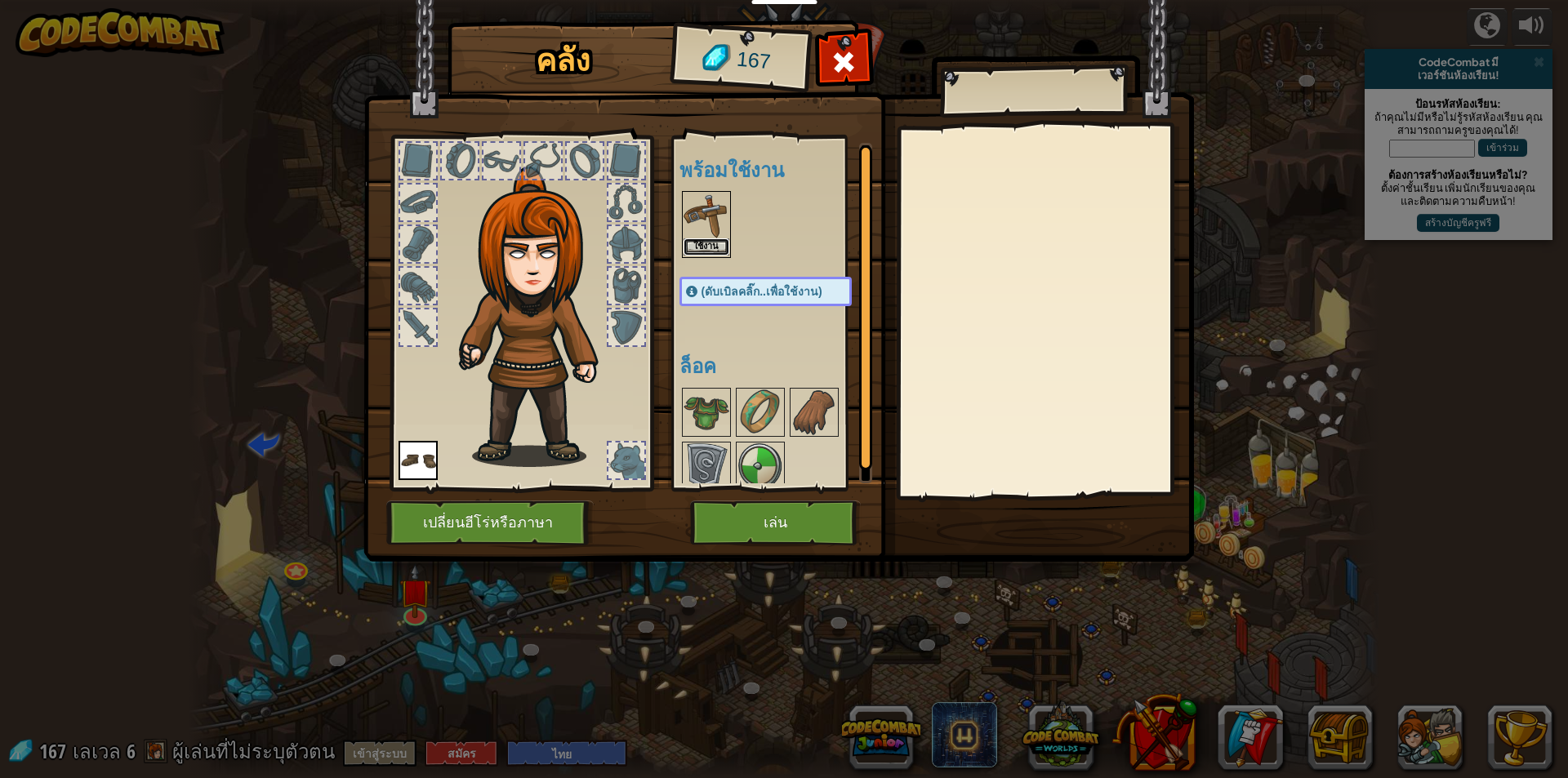
click at [696, 243] on button "ใช้งาน" at bounding box center [706, 247] width 46 height 17
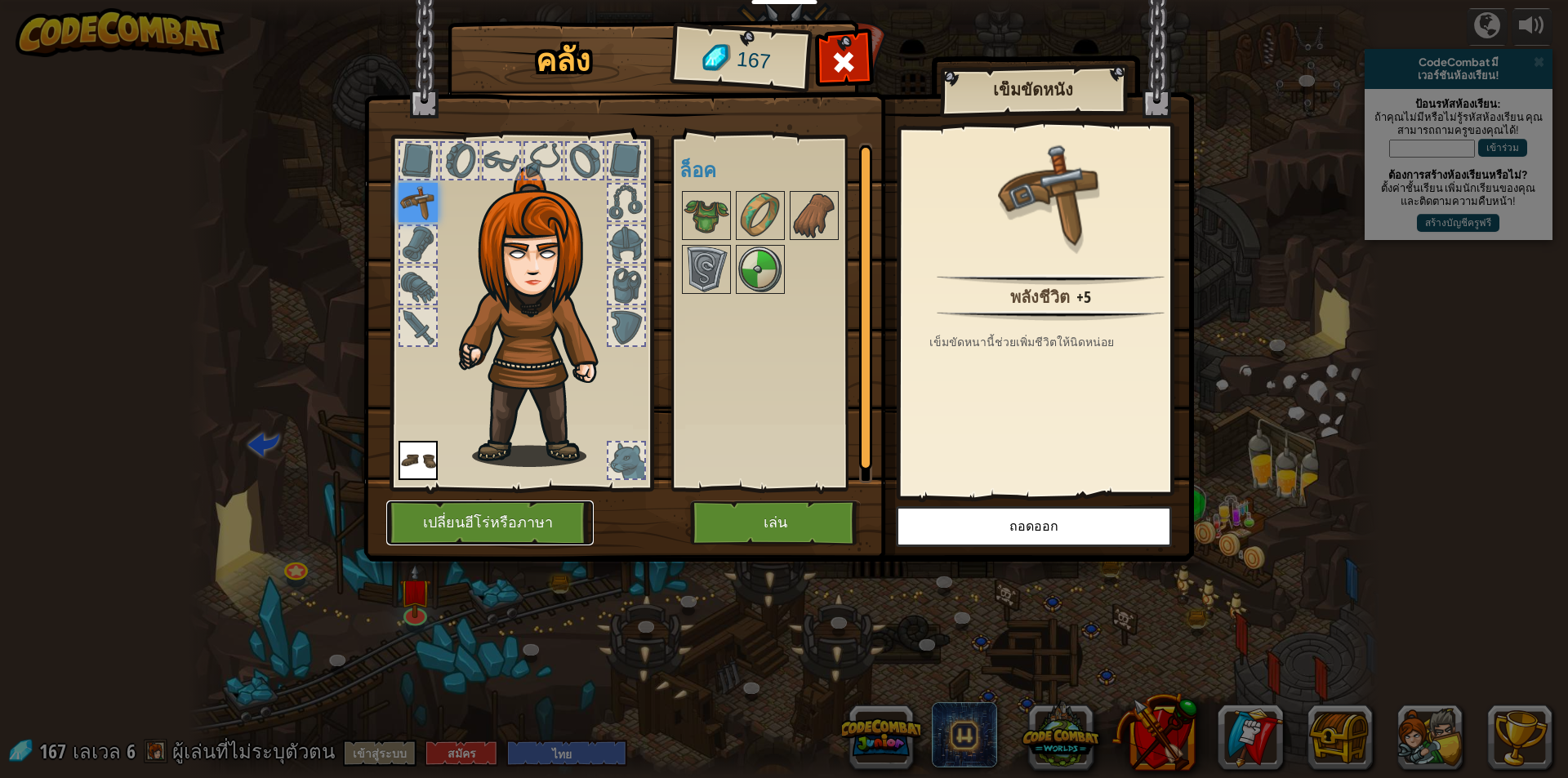
click at [535, 520] on button "เปลี่ยนฮีโร่หรือภาษา" at bounding box center [489, 523] width 207 height 45
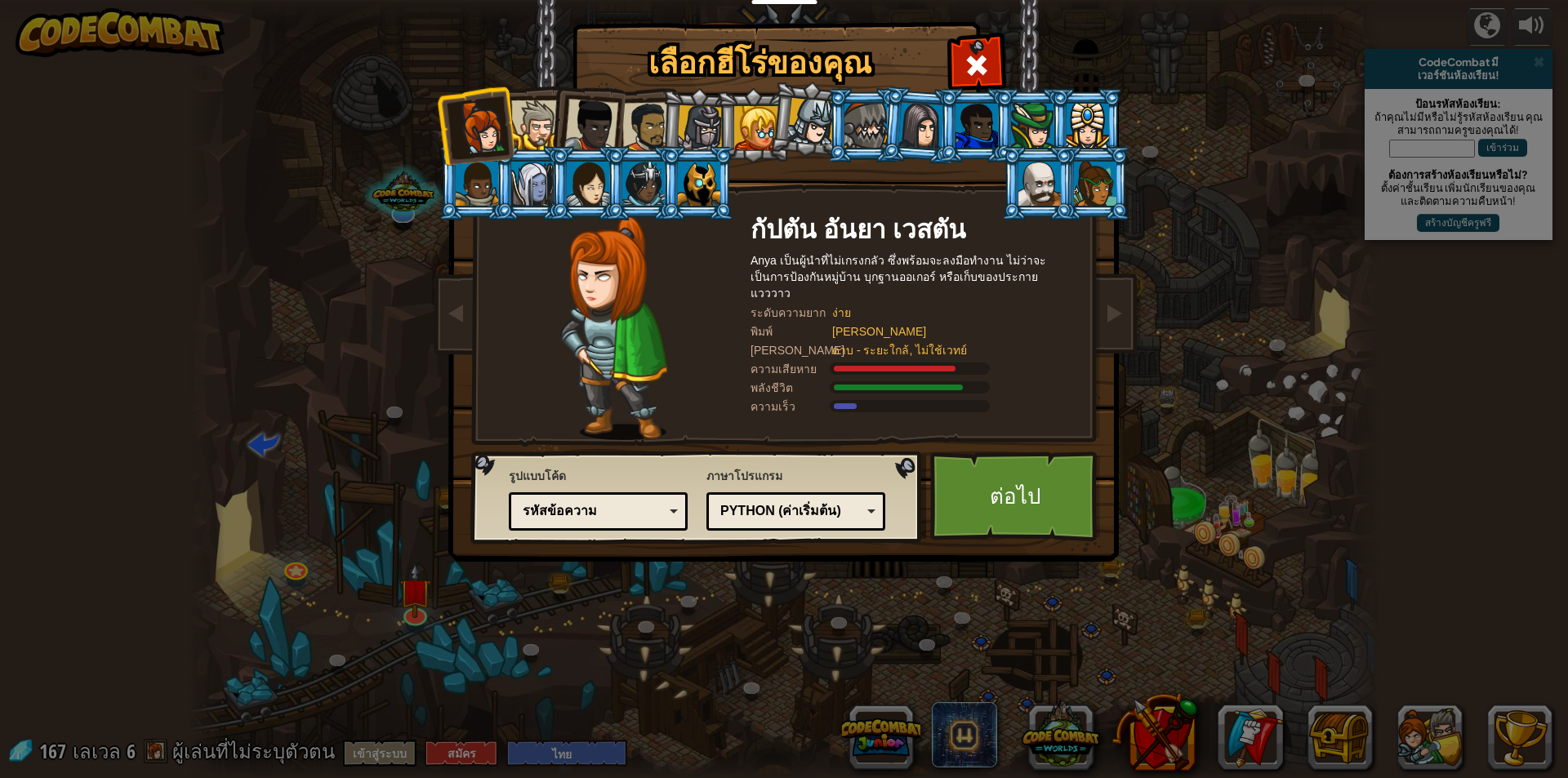
click at [917, 123] on div at bounding box center [921, 126] width 46 height 47
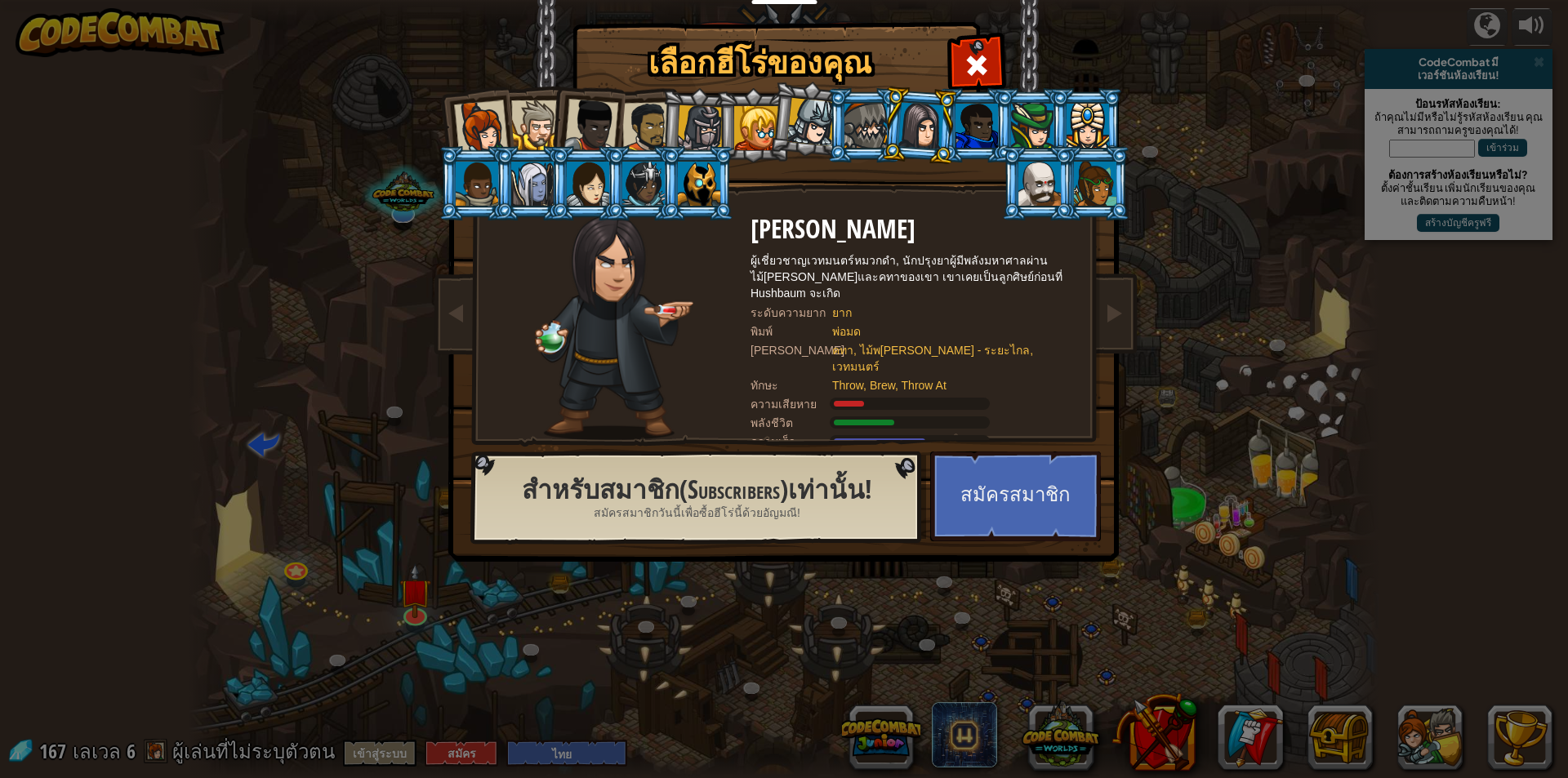
click at [1085, 190] on div at bounding box center [1095, 183] width 42 height 44
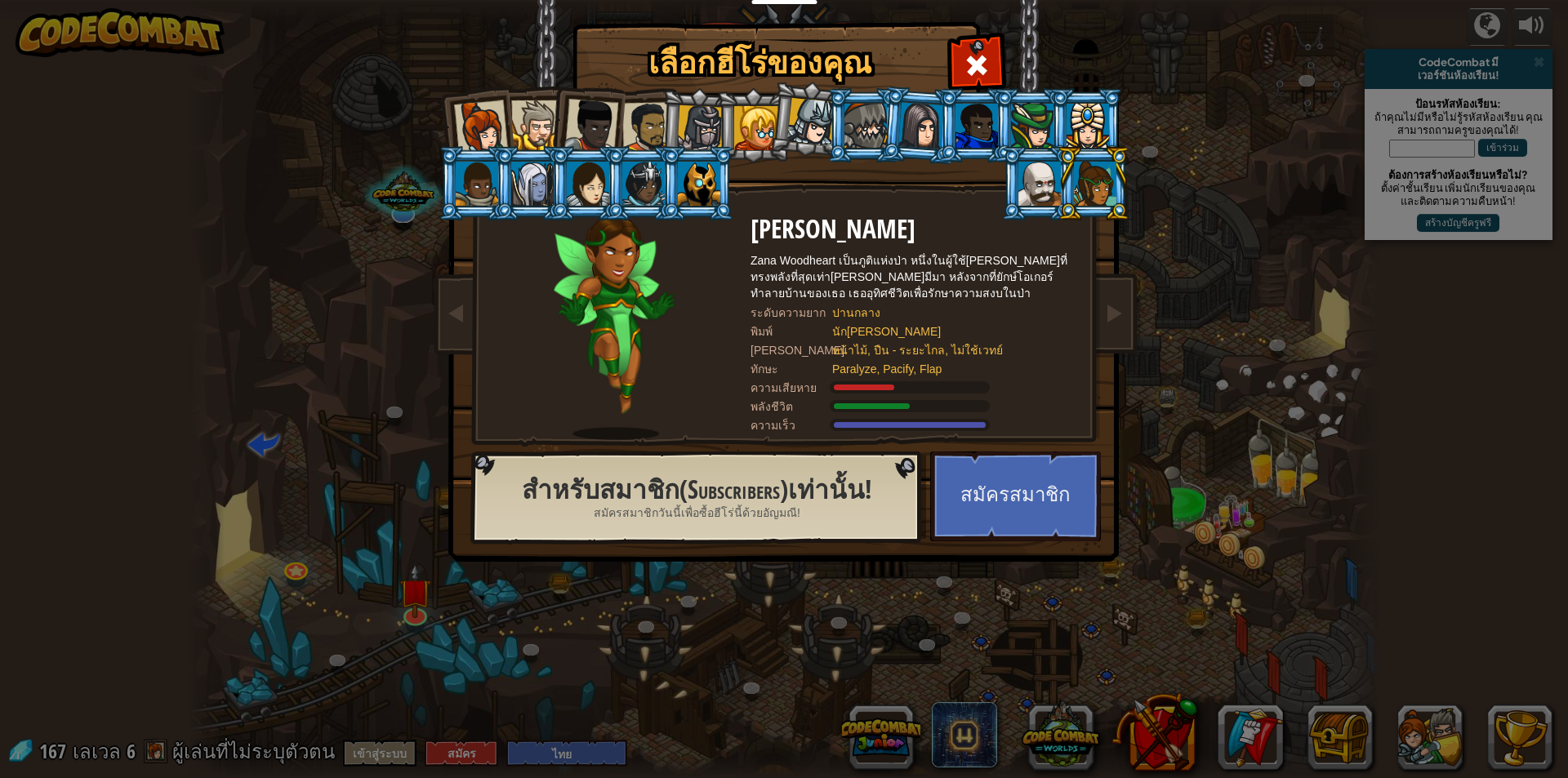
click at [931, 127] on div at bounding box center [921, 126] width 46 height 47
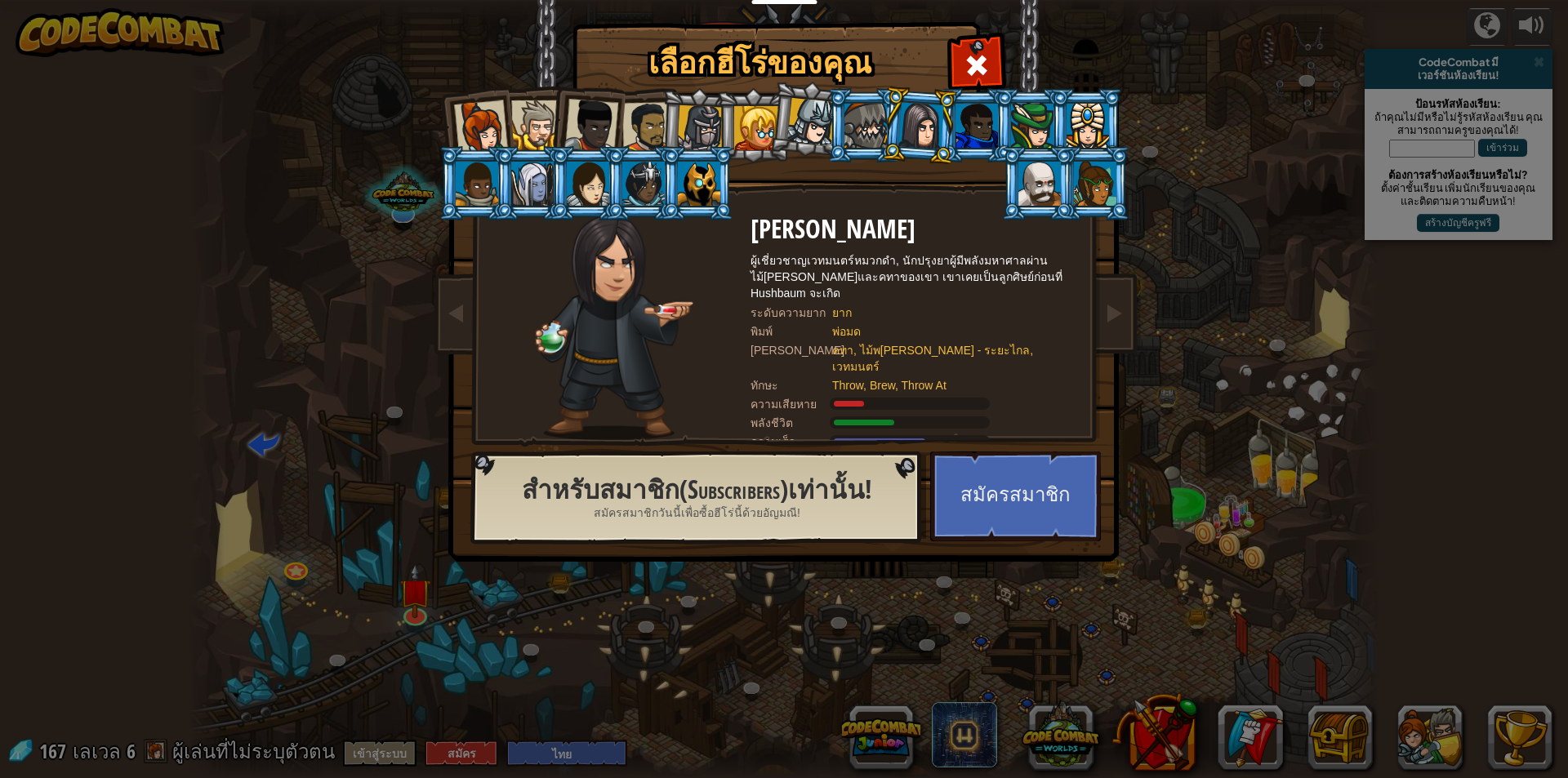
click at [486, 131] on div at bounding box center [481, 127] width 54 height 54
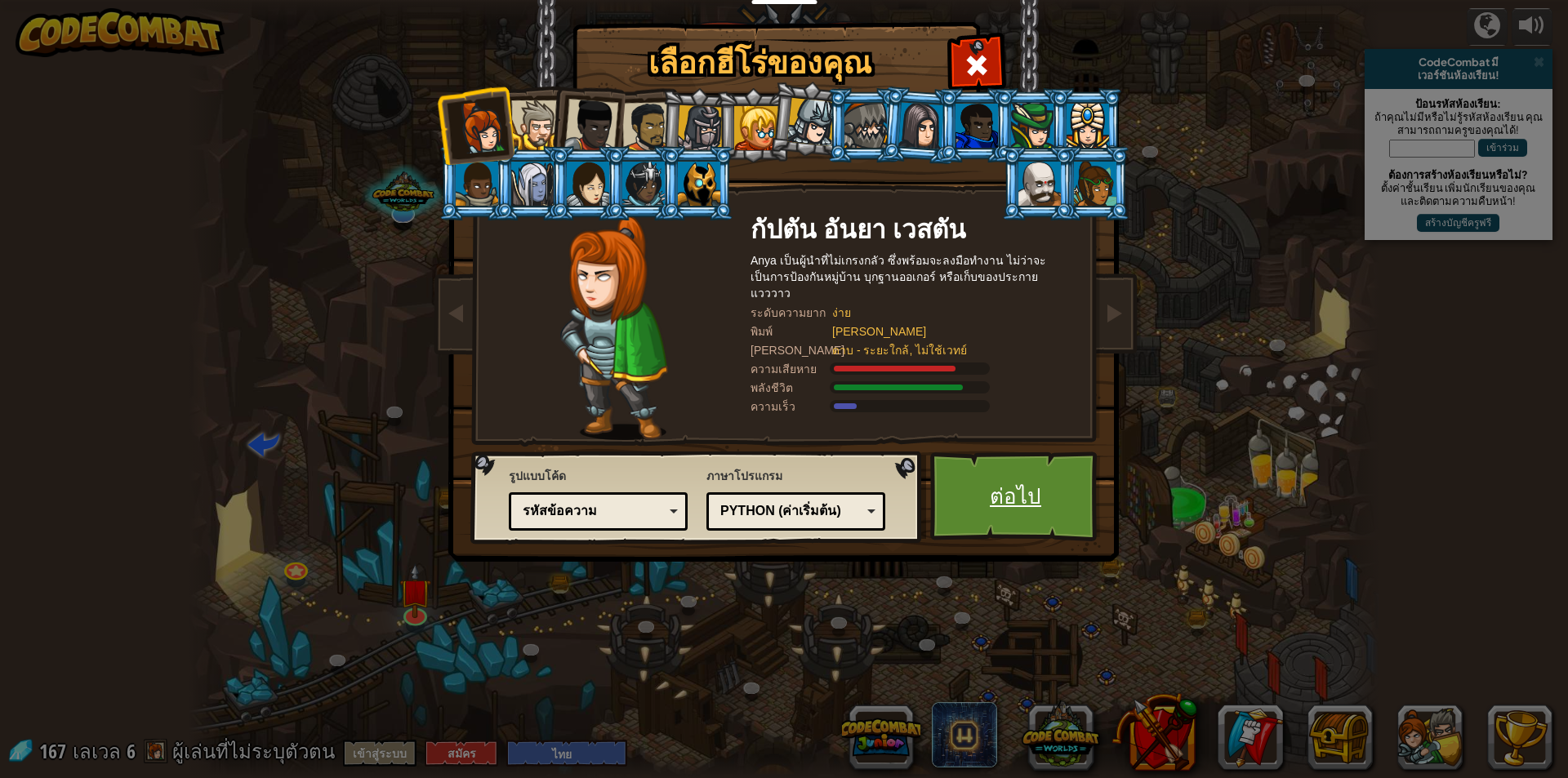
click at [1037, 520] on link "ต่อไป" at bounding box center [1015, 496] width 171 height 90
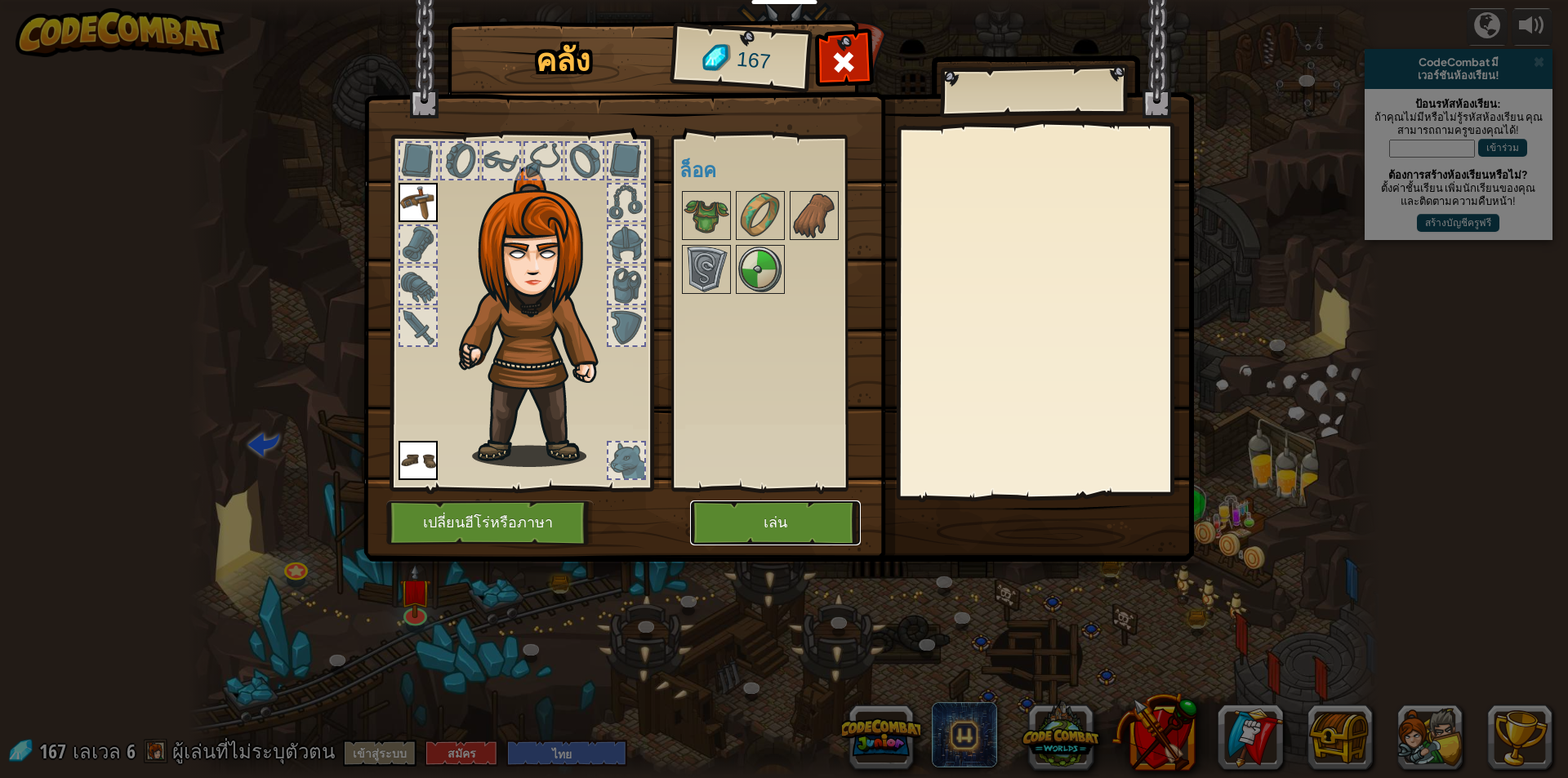
click at [810, 519] on button "เล่น" at bounding box center [775, 523] width 171 height 45
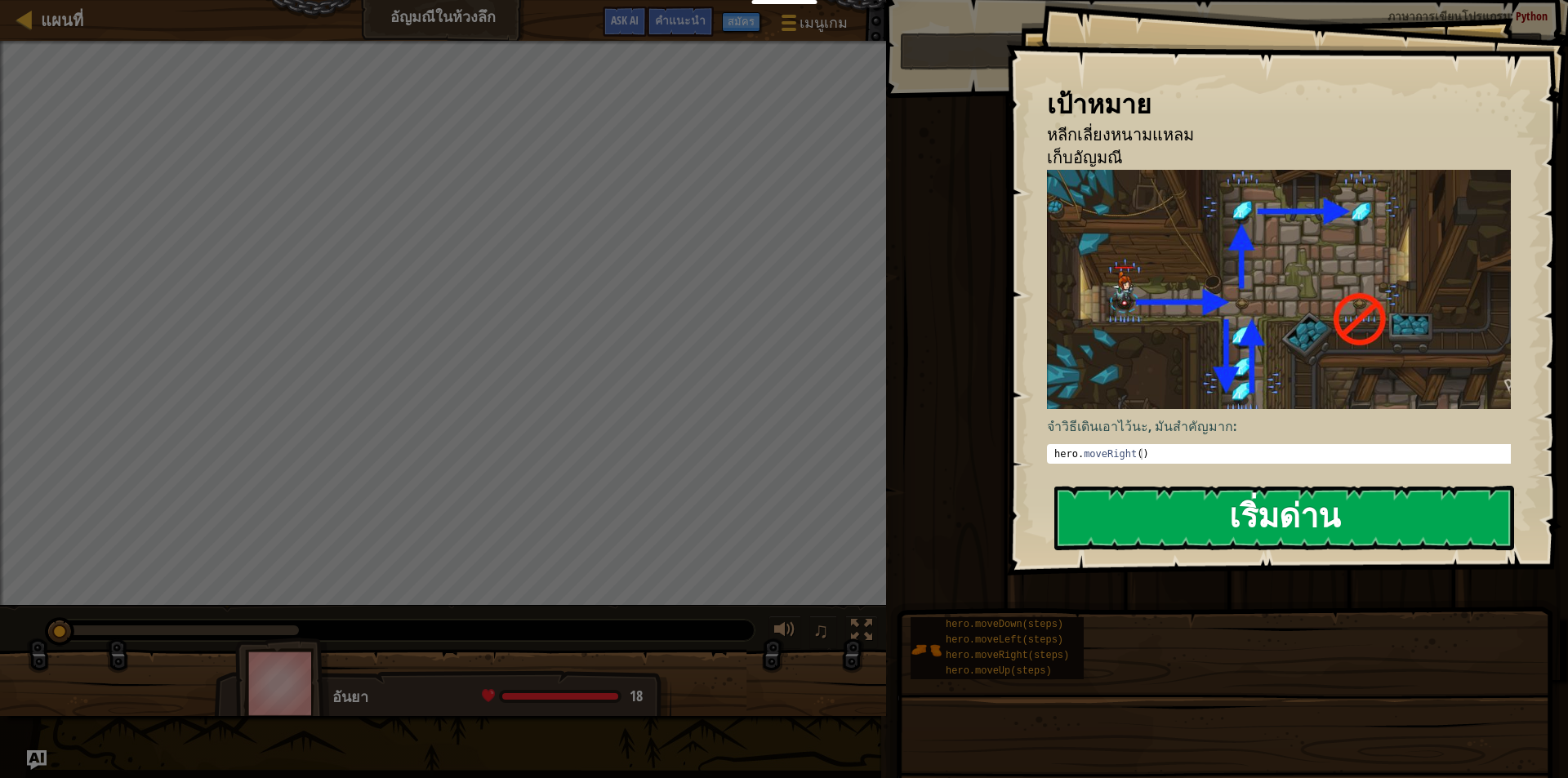
click at [1297, 485] on button "เริ่มด่าน" at bounding box center [1284, 518] width 460 height 65
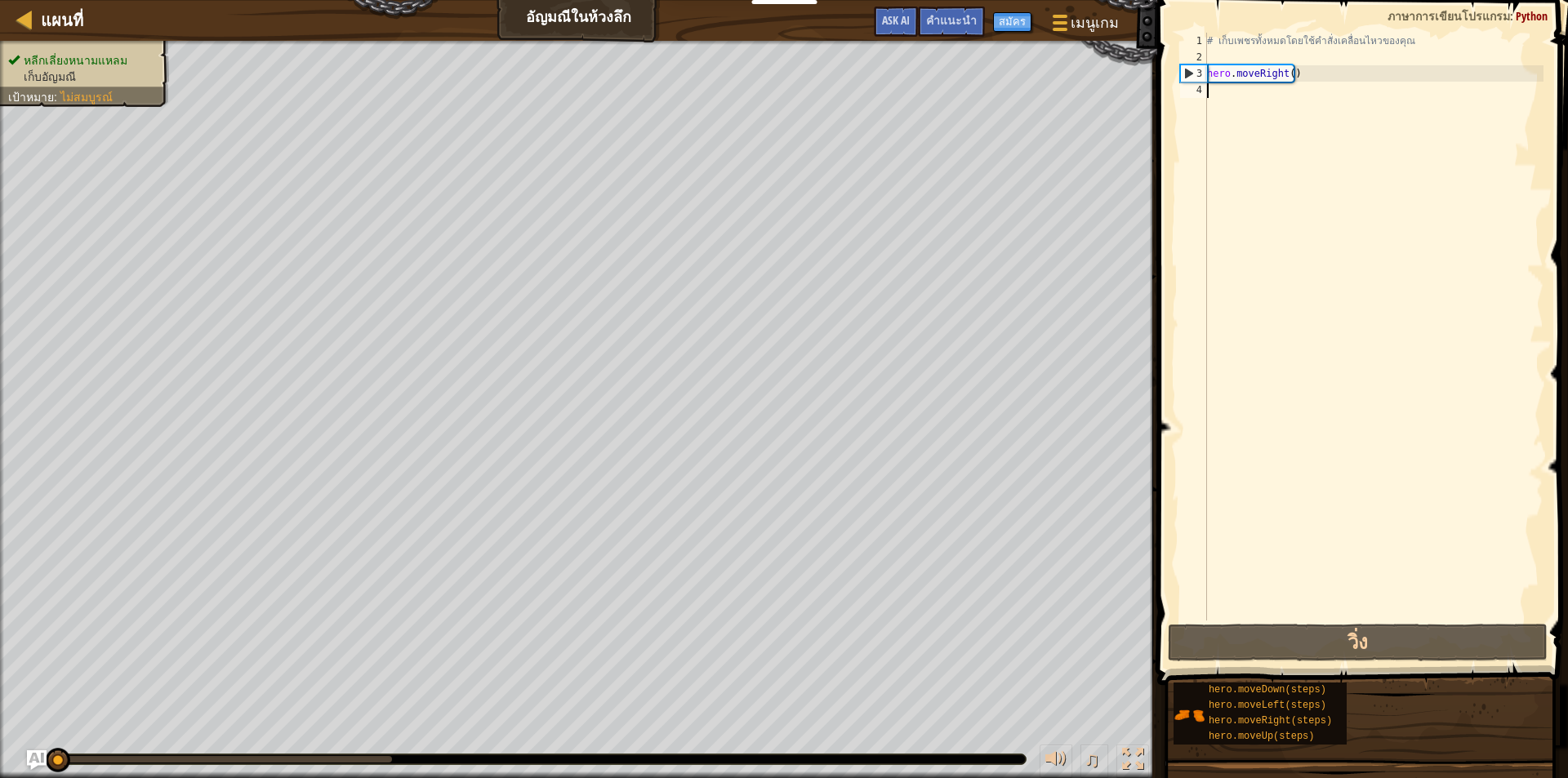
type textarea "h"
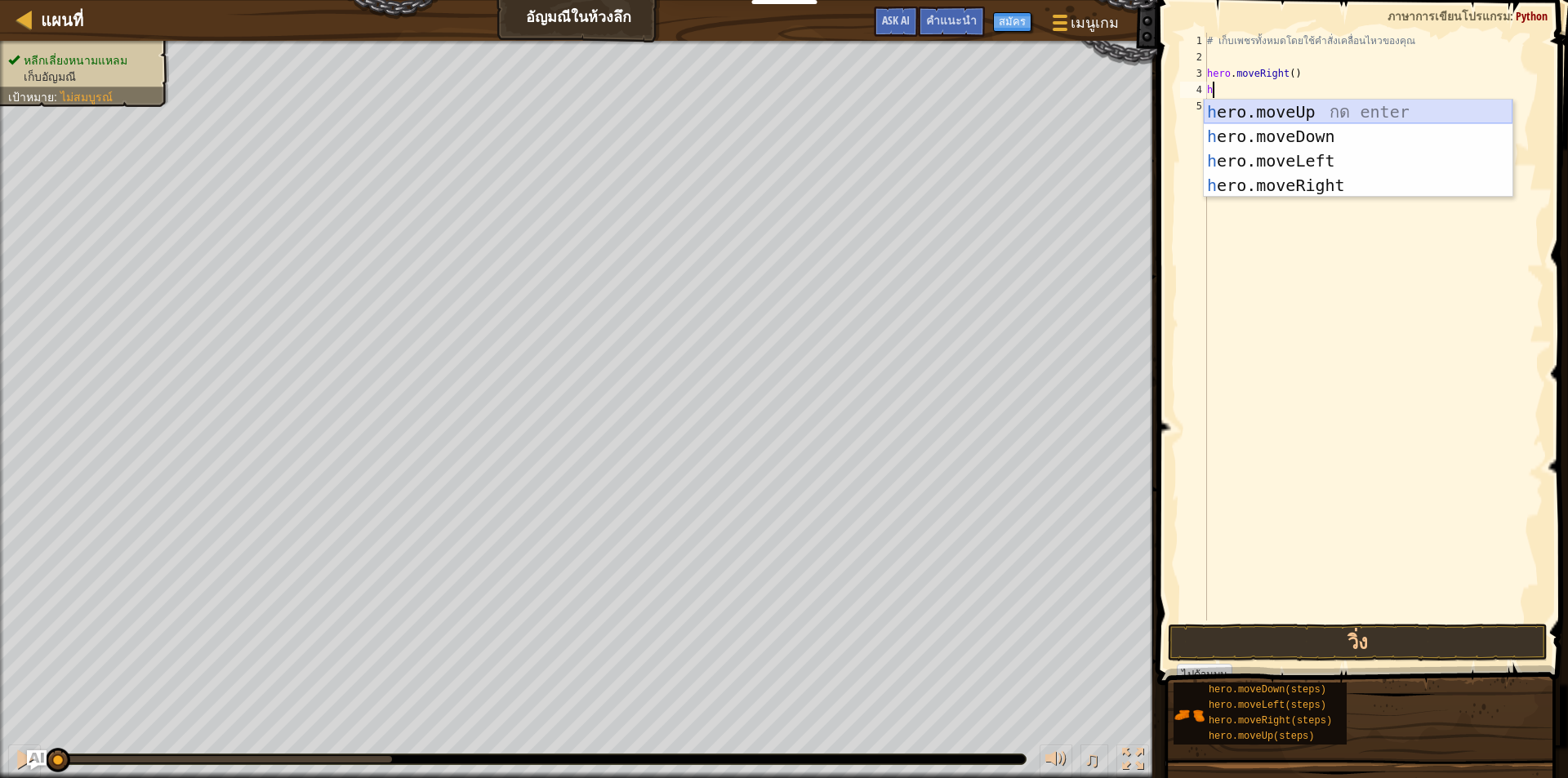
click at [1340, 104] on div "h ero.moveUp กด enter h ero.moveDown กด enter h ero.moveLeft กด enter h ero.mov…" at bounding box center [1358, 173] width 309 height 147
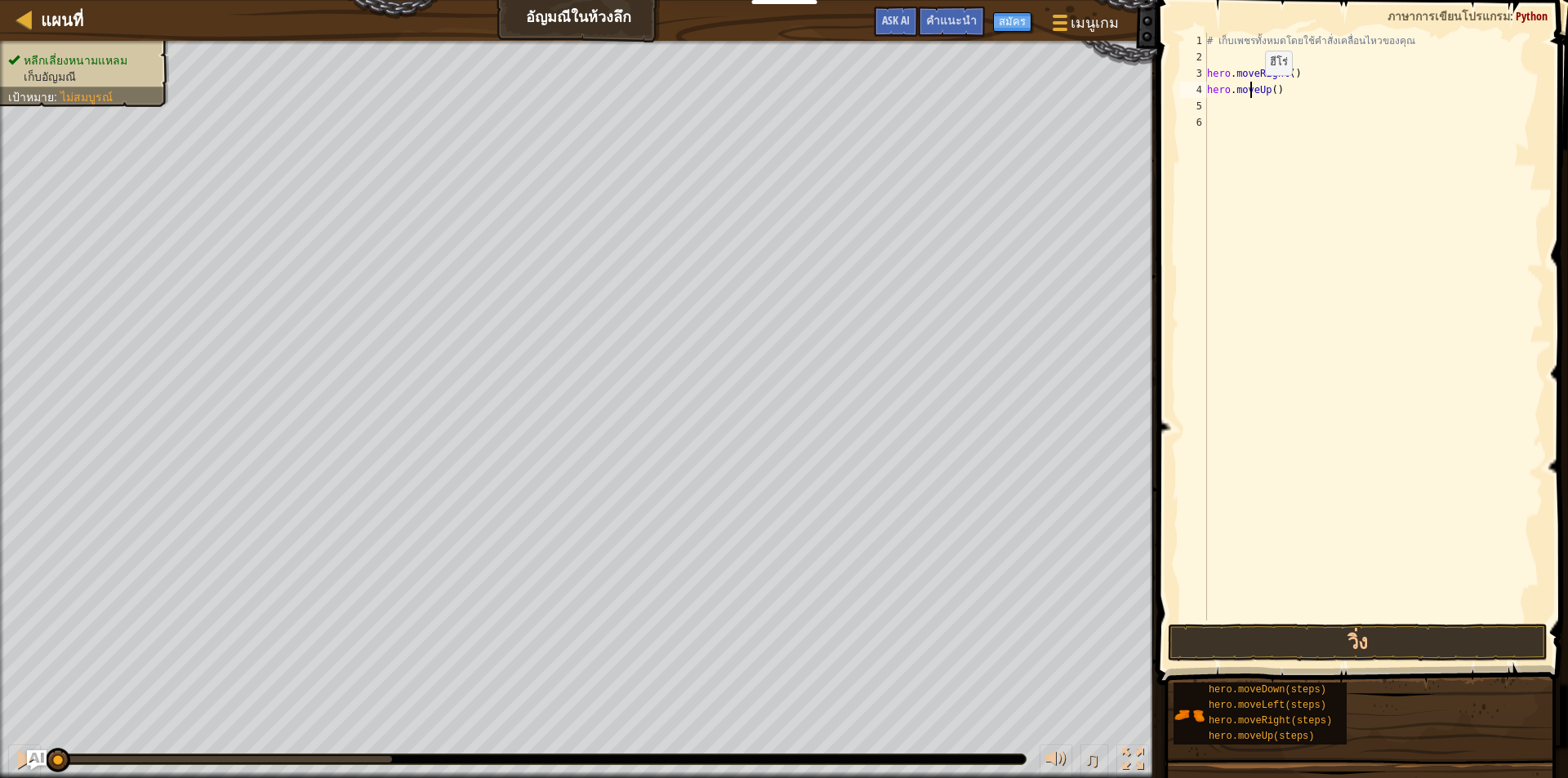
click at [1251, 92] on div "# เก็บเพชรทั้งหมดโดยใช้คำสั่งเคลื่อนไหวของคุณ hero . moveRight ( ) hero . moveU…" at bounding box center [1373, 343] width 340 height 621
click at [1283, 95] on div "# เก็บเพชรทั้งหมดโดยใช้คำสั่งเคลื่อนไหวของคุณ hero . moveRight ( ) hero . moveU…" at bounding box center [1373, 343] width 340 height 621
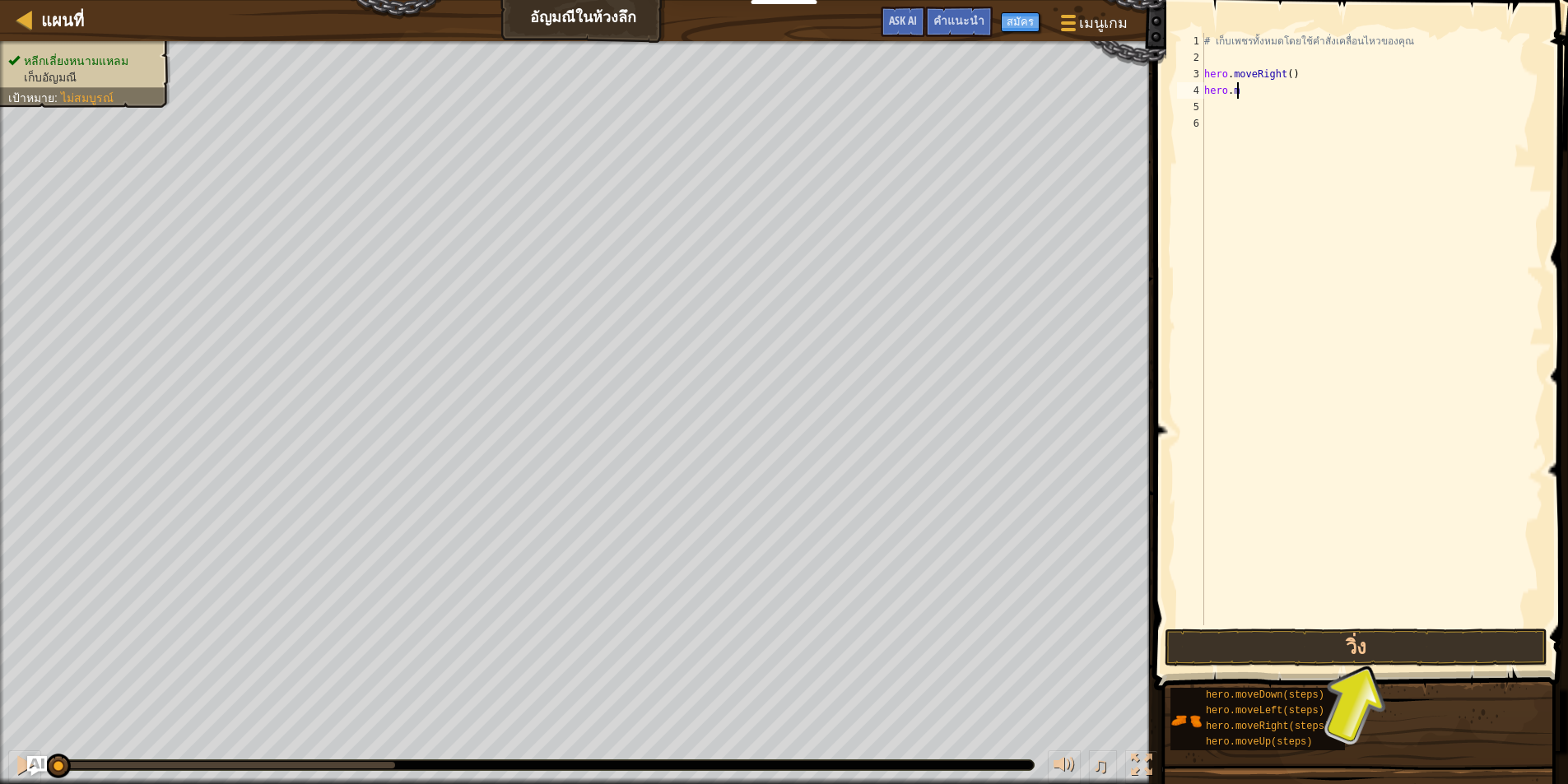
type textarea "h"
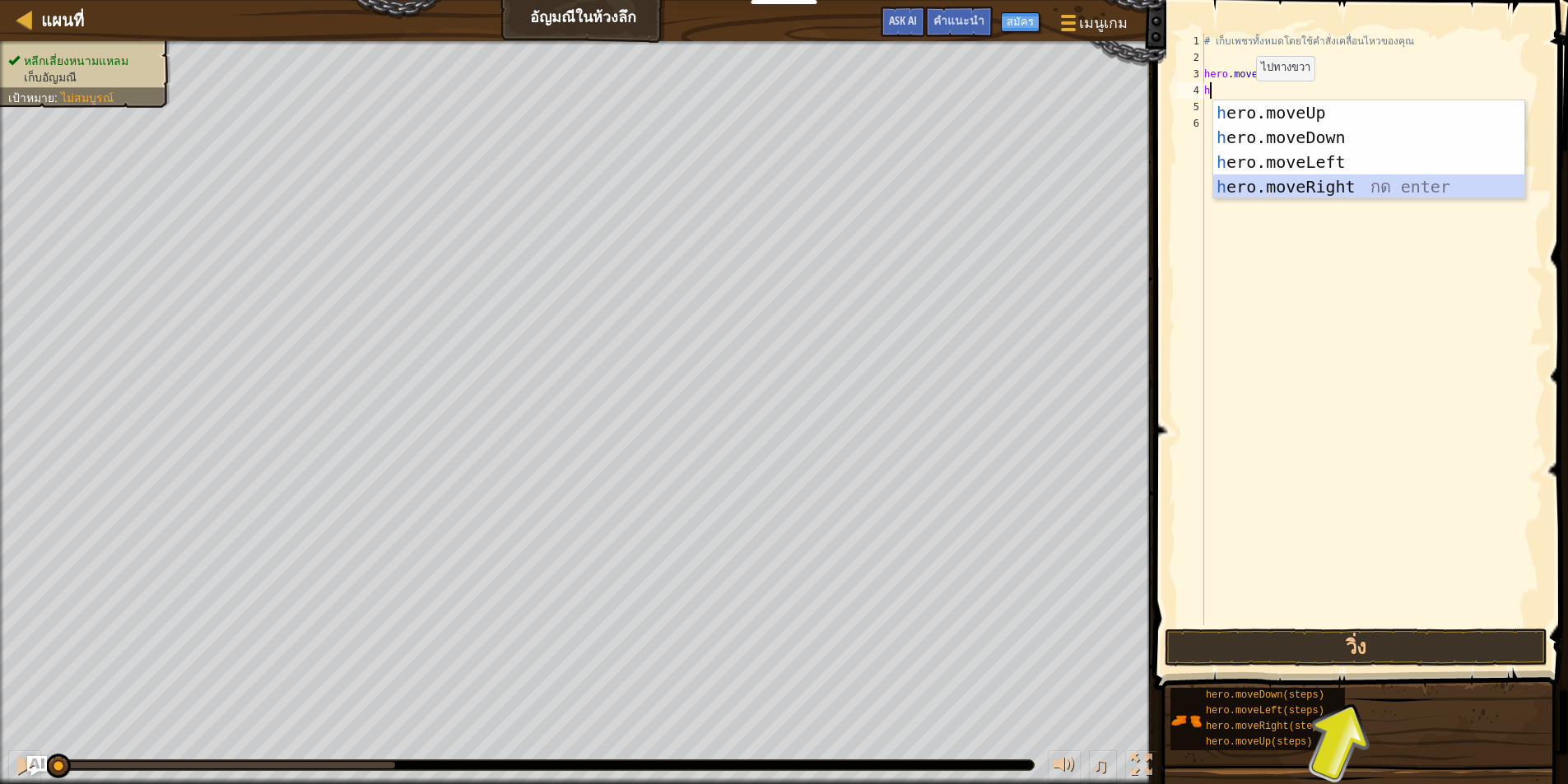
click at [1282, 187] on div "h ero.moveUp กด enter h ero.moveDown กด enter h ero.moveLeft กด enter h ero.mov…" at bounding box center [1369, 175] width 311 height 148
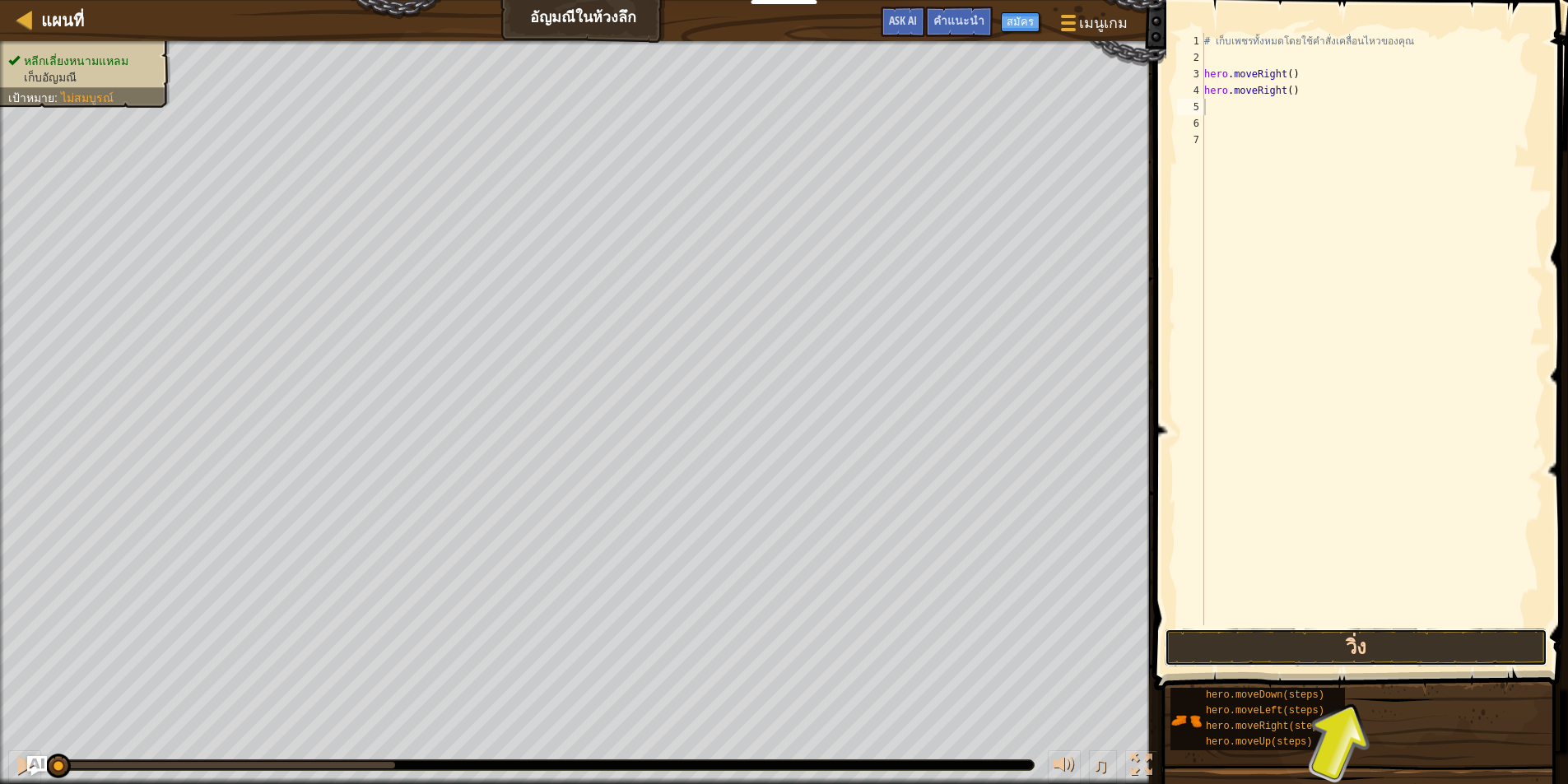
click at [1421, 646] on button "วิ่ง" at bounding box center [1356, 647] width 383 height 38
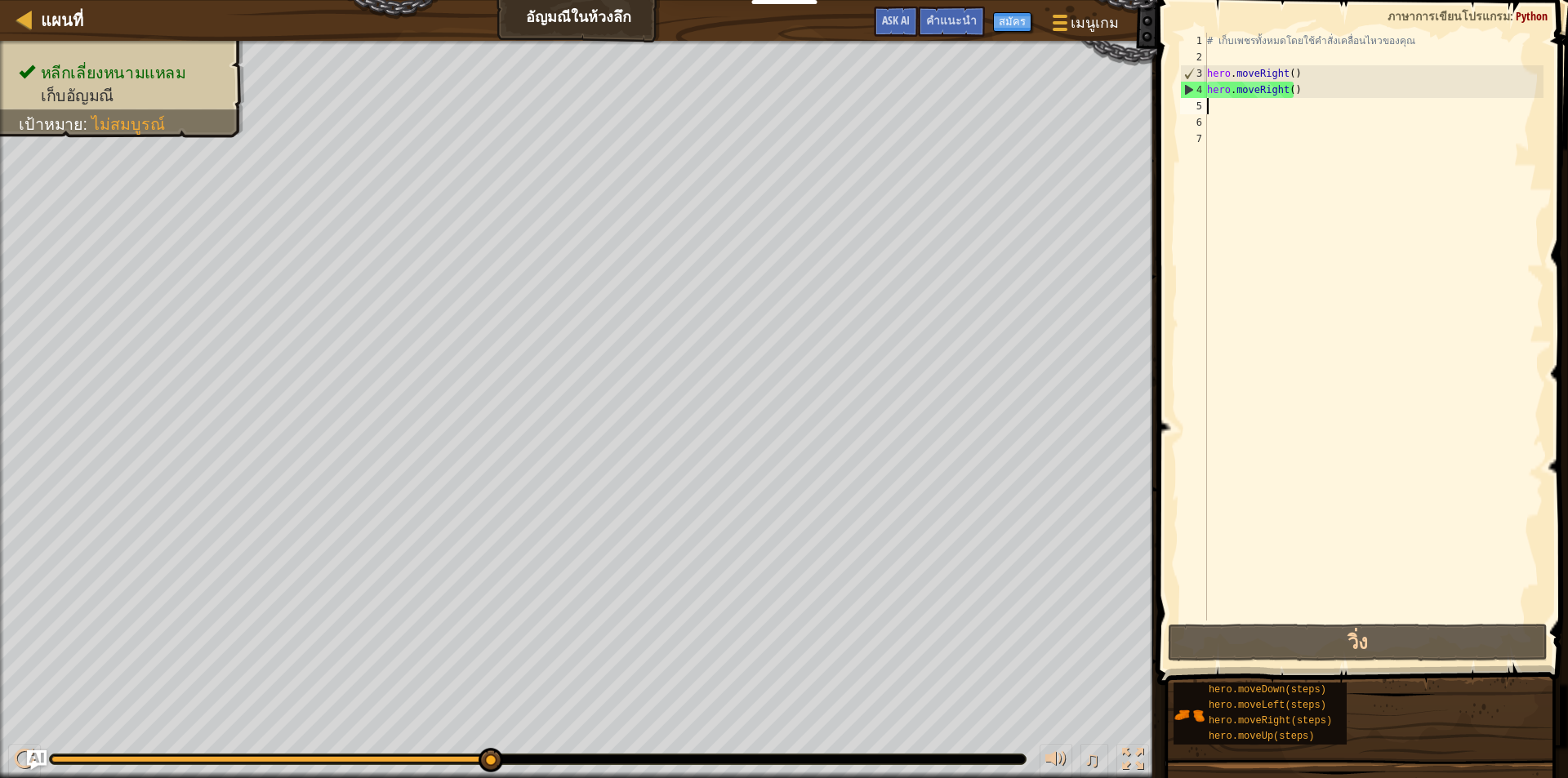
type textarea "h"
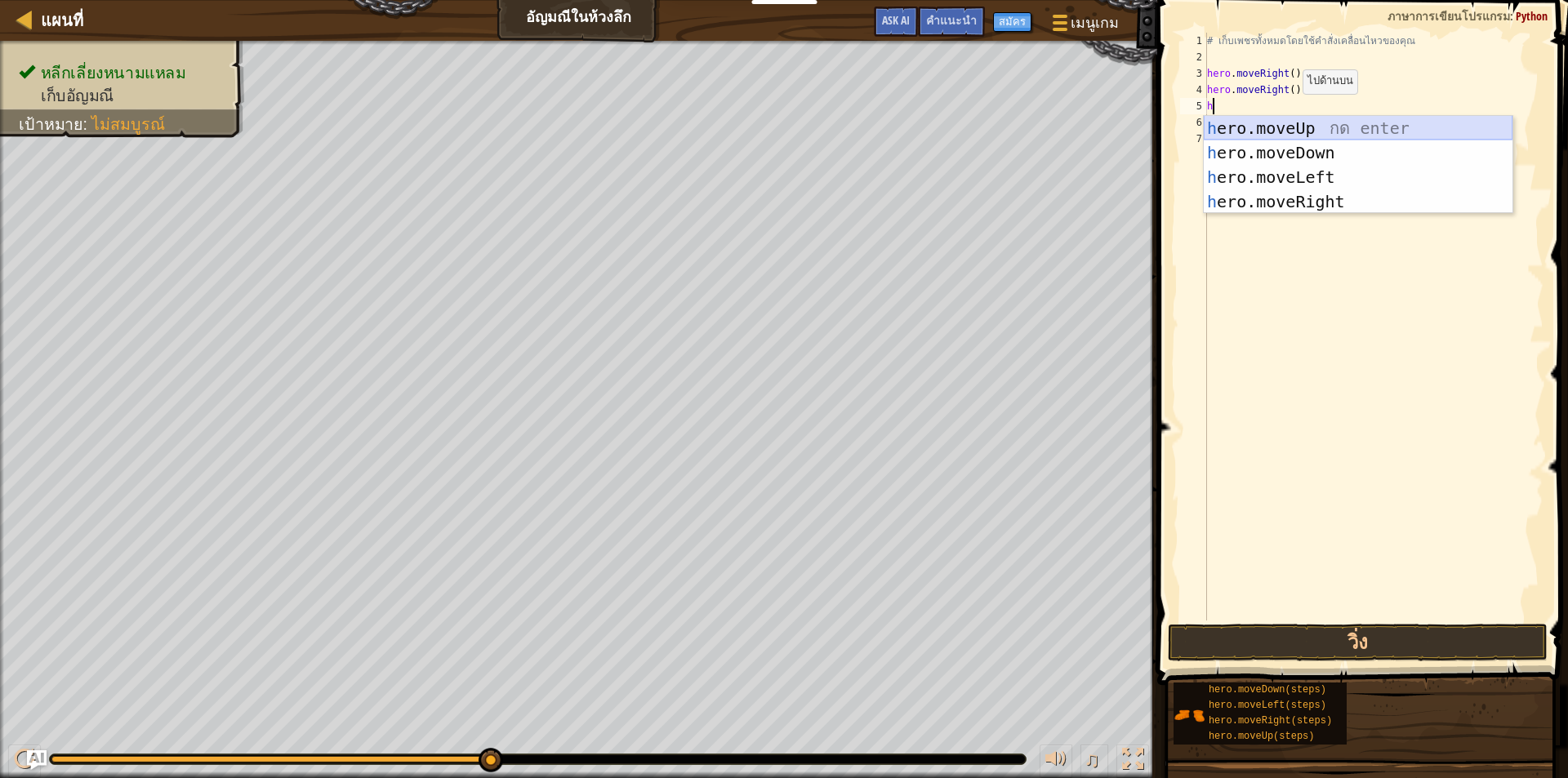
click at [1285, 118] on div "h ero.moveUp กด enter h ero.moveDown กด enter h ero.moveLeft กด enter h ero.mov…" at bounding box center [1358, 189] width 309 height 147
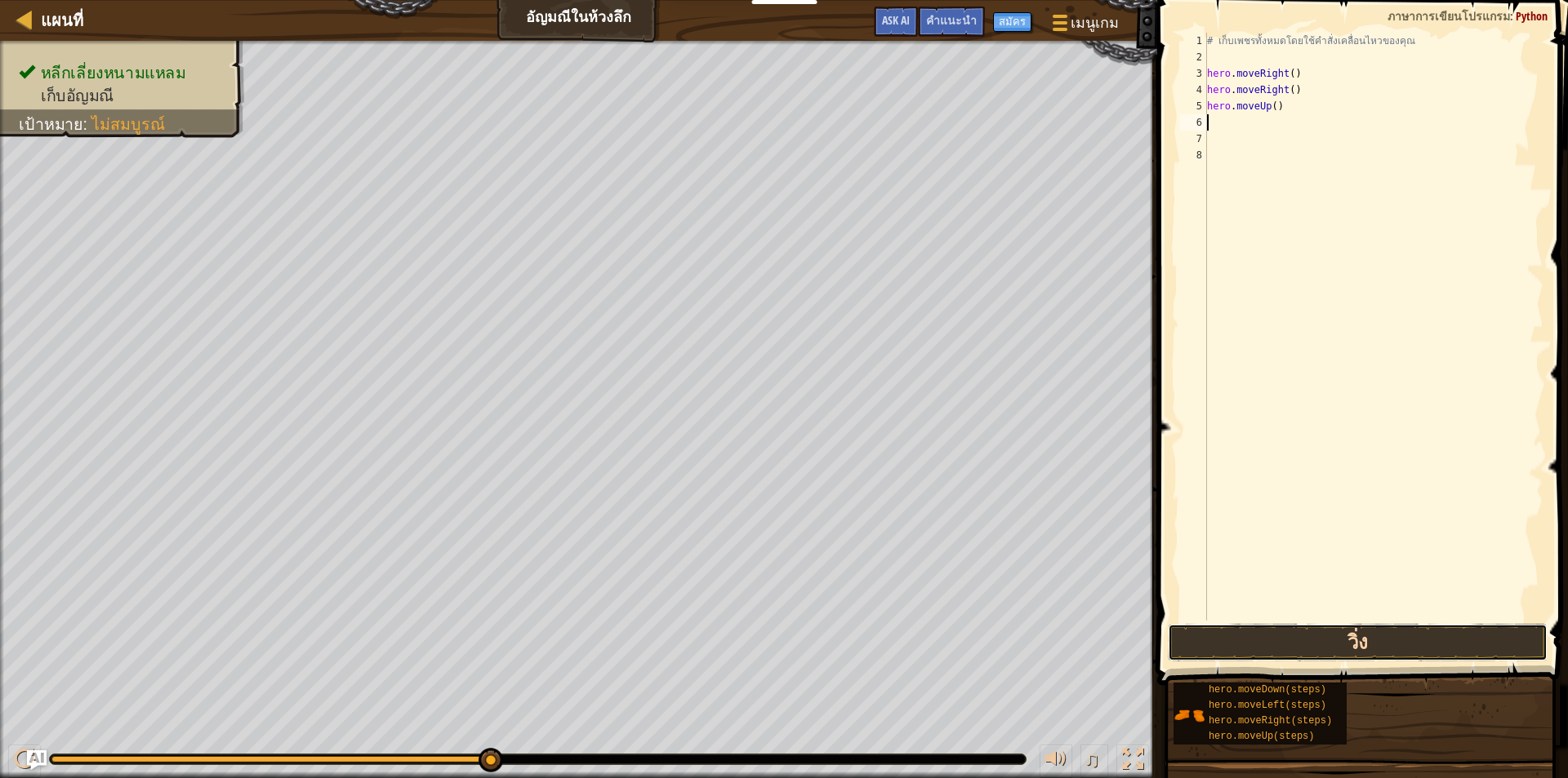
click at [1320, 641] on button "วิ่ง" at bounding box center [1357, 643] width 380 height 38
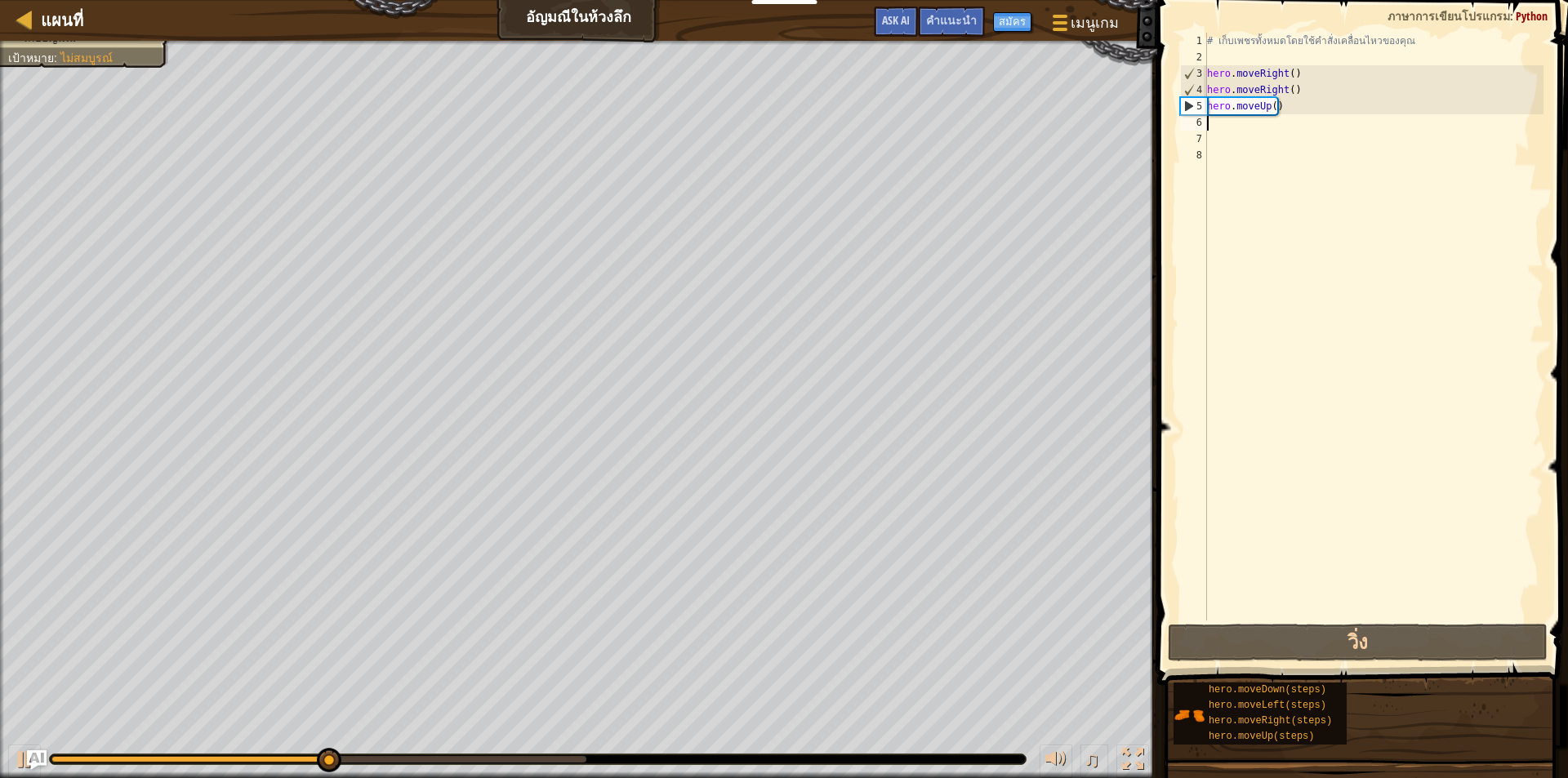
click at [1227, 127] on div "# เก็บเพชรทั้งหมดโดยใช้คำสั่งเคลื่อนไหวของคุณ hero . moveRight ( ) hero . moveR…" at bounding box center [1373, 343] width 340 height 621
type textarea "h"
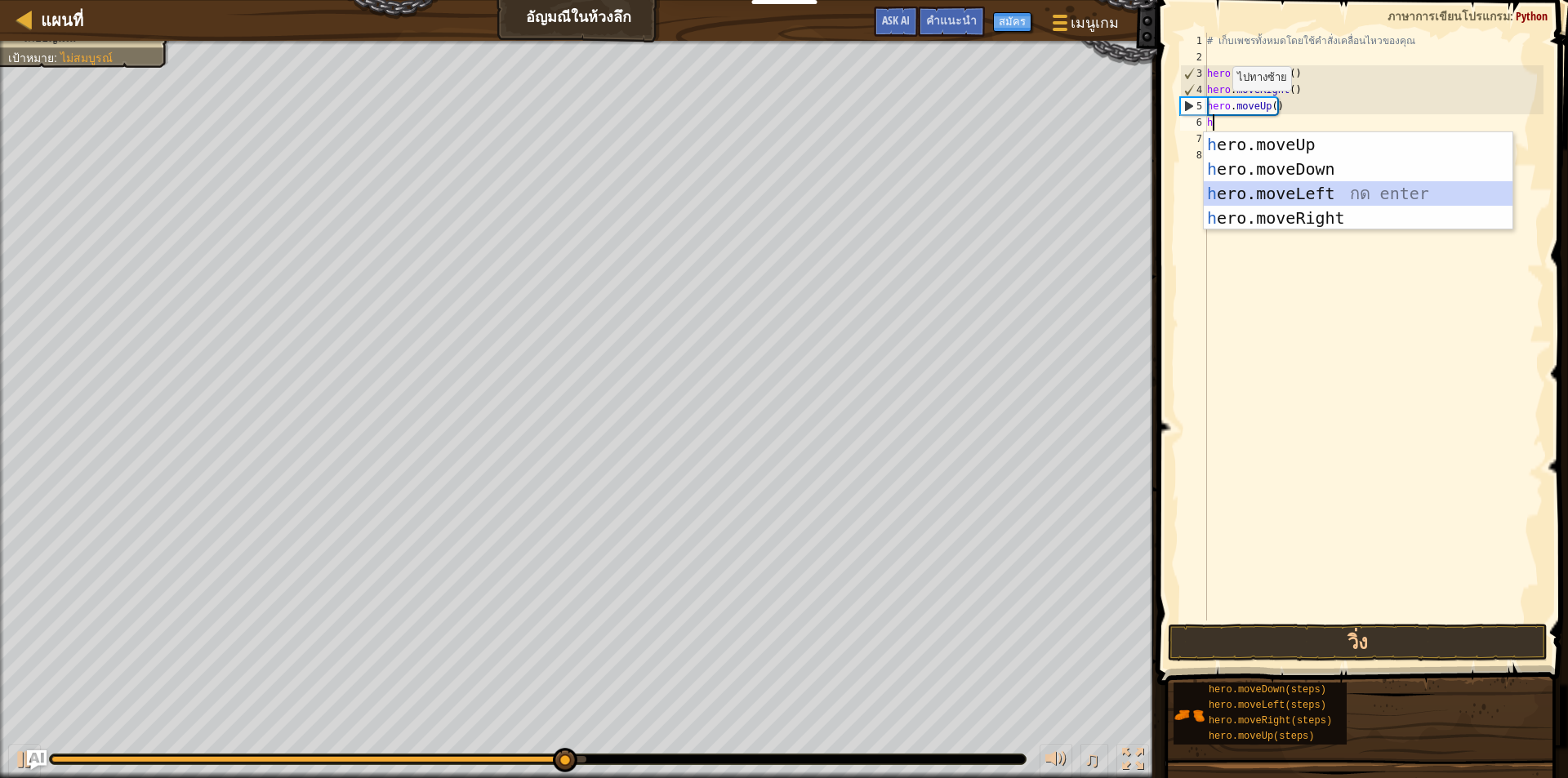
click at [1237, 189] on div "h ero.moveUp กด enter h ero.moveDown กด enter h ero.moveLeft กด enter h ero.mov…" at bounding box center [1358, 205] width 309 height 147
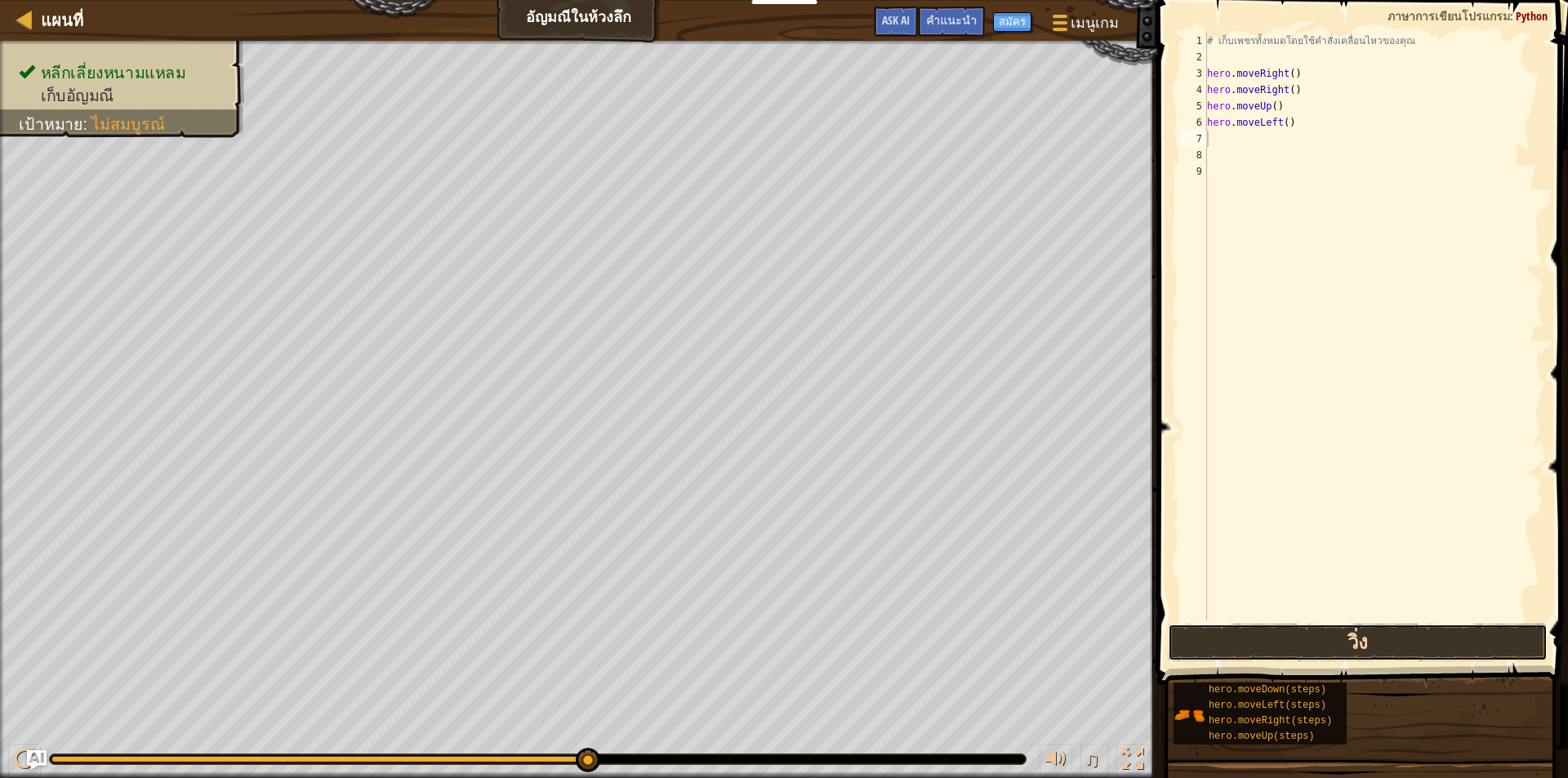
click at [1356, 645] on button "วิ่ง" at bounding box center [1357, 643] width 380 height 38
